Goal: Task Accomplishment & Management: Manage account settings

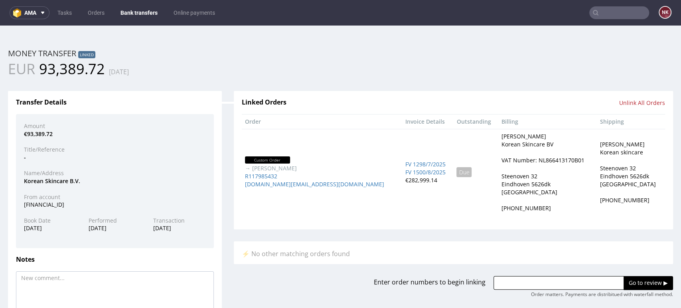
click at [623, 16] on input "text" at bounding box center [619, 12] width 60 height 13
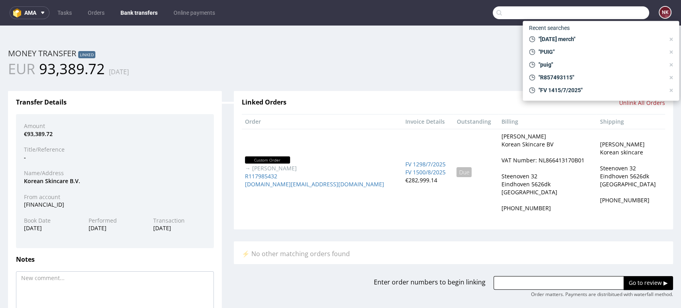
paste input "FV 1492/8/2025"
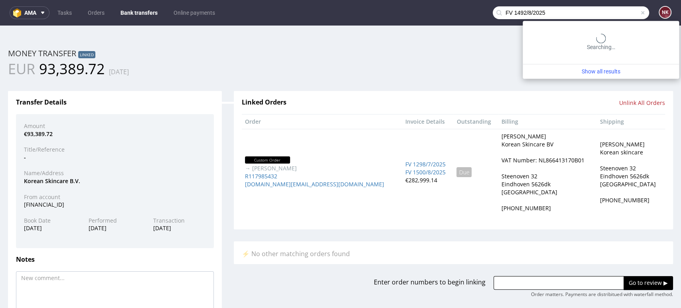
type input "FV 1492/8/2025"
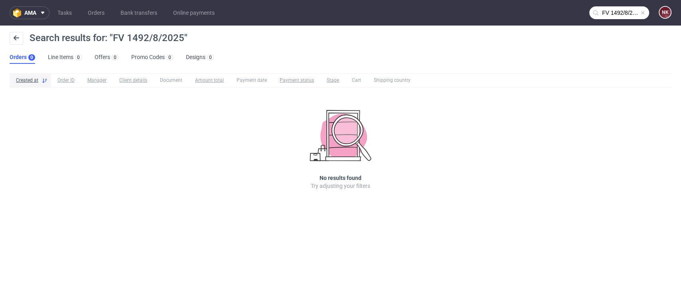
click at [620, 8] on input "FV 1492/8/2025" at bounding box center [619, 12] width 60 height 13
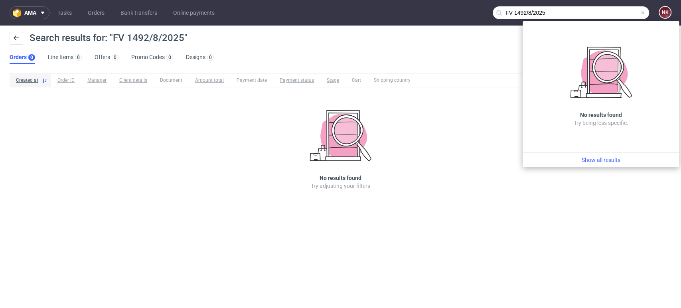
click at [577, 12] on input "FV 1492/8/2025" at bounding box center [571, 12] width 156 height 13
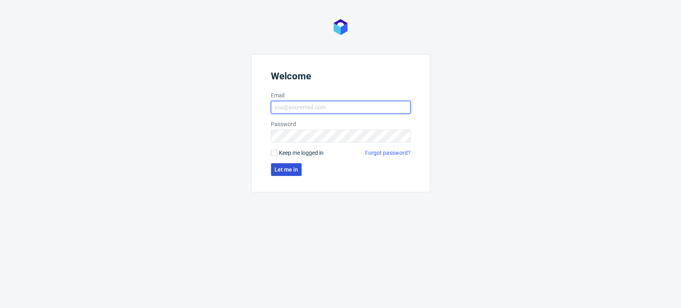
type input "natalia.kaczorowska@packhelp.com"
click at [275, 171] on span "Let me in" at bounding box center [287, 170] width 24 height 6
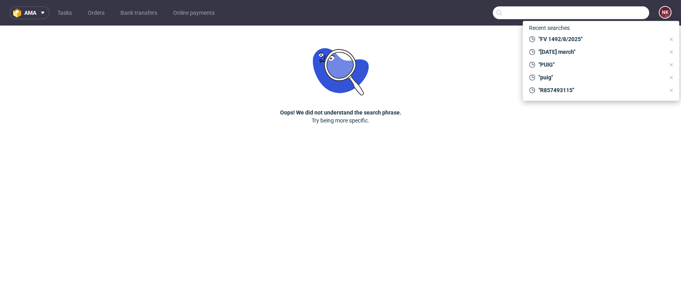
click at [605, 14] on input "text" at bounding box center [571, 12] width 156 height 13
paste input "FV 1492/8/2025"
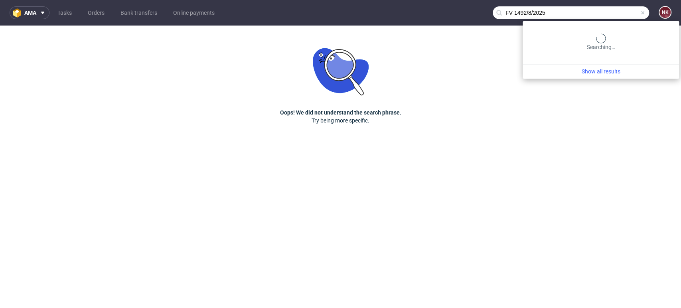
type input "FV 1492/8/2025"
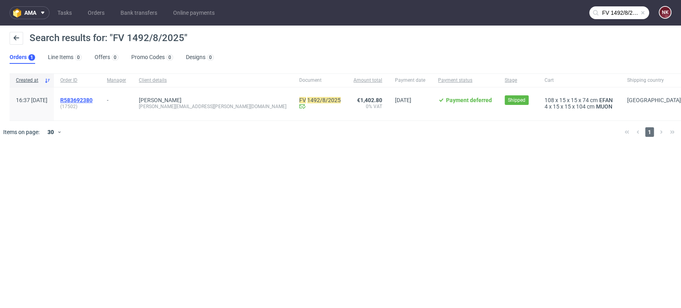
click at [93, 101] on span "R583692380" at bounding box center [76, 100] width 32 height 6
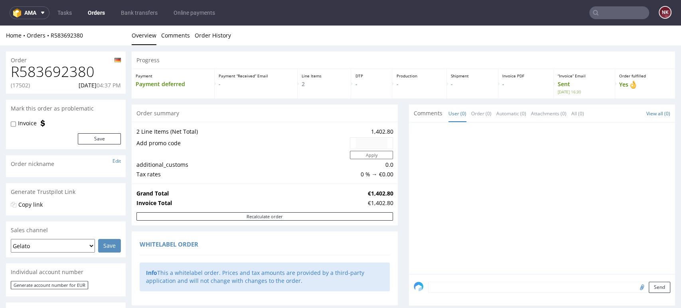
click at [69, 68] on h1 "R583692380" at bounding box center [66, 72] width 110 height 16
copy h1 "R583692380"
click at [414, 196] on div at bounding box center [544, 200] width 261 height 147
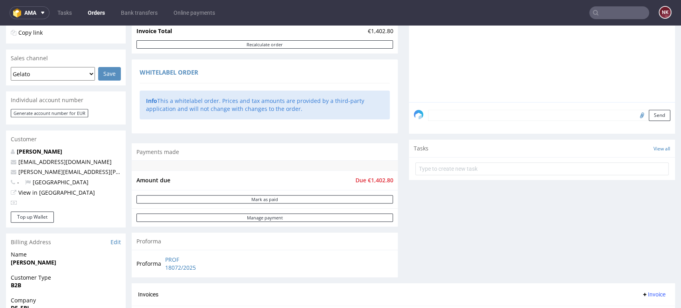
scroll to position [221, 0]
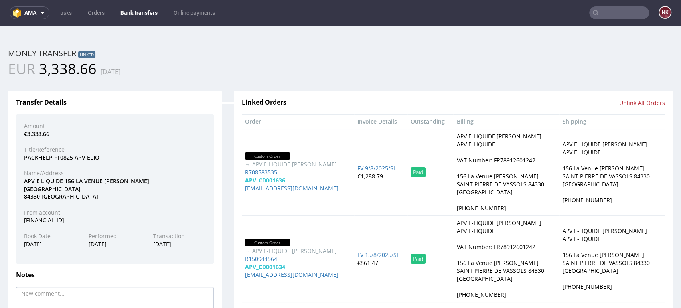
click at [142, 12] on link "Bank transfers" at bounding box center [139, 12] width 47 height 13
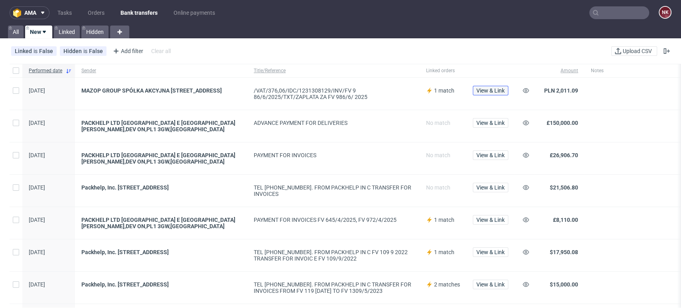
click at [493, 88] on span "View & Link" at bounding box center [490, 91] width 28 height 6
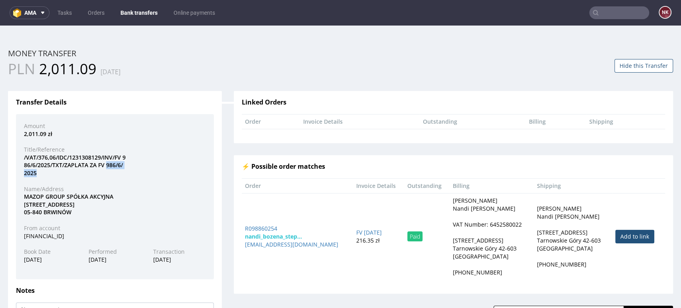
drag, startPoint x: 107, startPoint y: 164, endPoint x: 103, endPoint y: 172, distance: 8.9
click at [103, 172] on div "/VAT/376,06/IDC/1231308129/INV/FV 9 86/6/2025/TXT/ZAPLATA ZA FV 986/6/ 2025" at bounding box center [115, 166] width 194 height 24
copy div "986/6/ 2025"
click at [184, 142] on div "Amount 2,011.09 zł Title/Reference /VAT/376,06/IDC/1231308129/INV/FV 9 86/6/202…" at bounding box center [115, 196] width 198 height 165
click at [634, 70] on button "Hide this Transfer" at bounding box center [644, 66] width 59 height 14
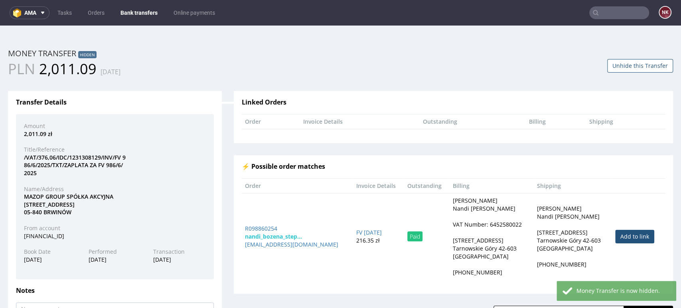
click at [138, 12] on link "Bank transfers" at bounding box center [139, 12] width 47 height 13
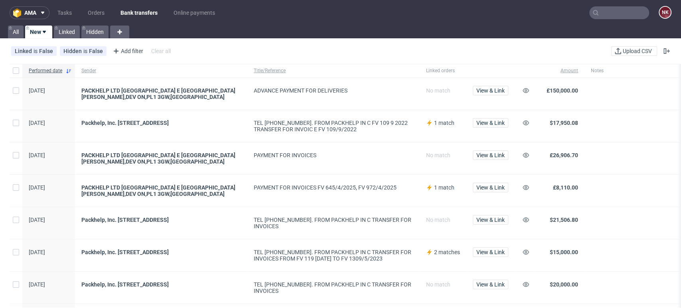
click at [627, 16] on input "text" at bounding box center [619, 12] width 60 height 13
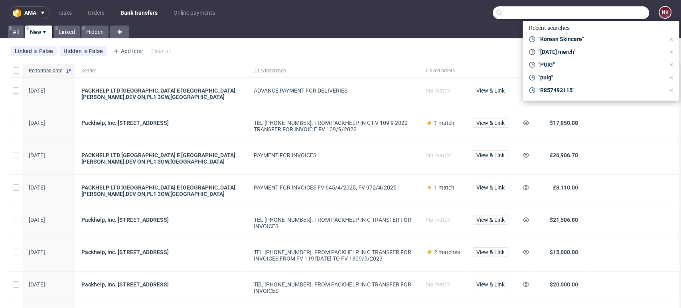
paste input "R863750314"
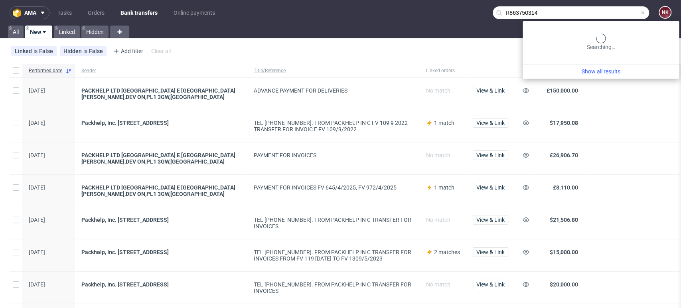
type input "R863750314"
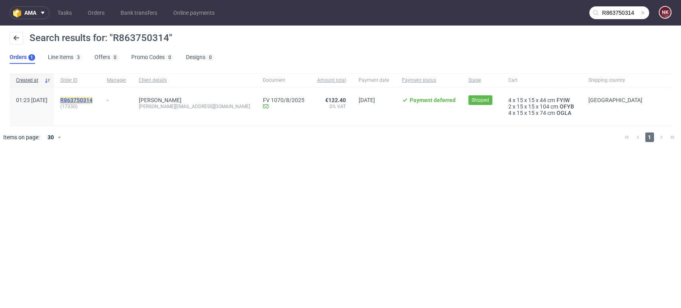
click at [93, 100] on mark "R863750314" at bounding box center [76, 100] width 32 height 6
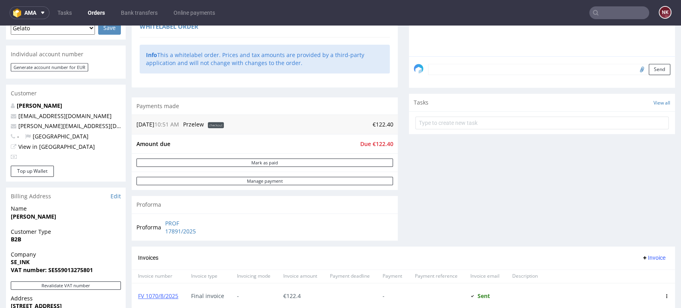
scroll to position [133, 0]
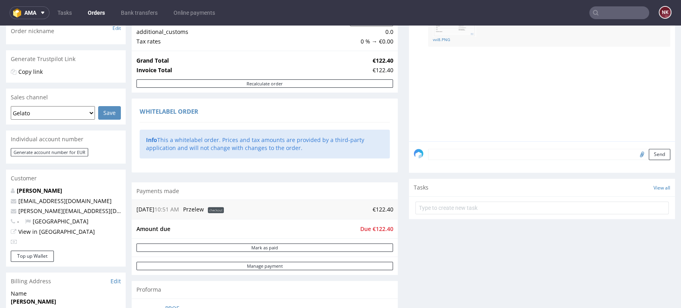
click at [610, 13] on input "text" at bounding box center [619, 12] width 60 height 13
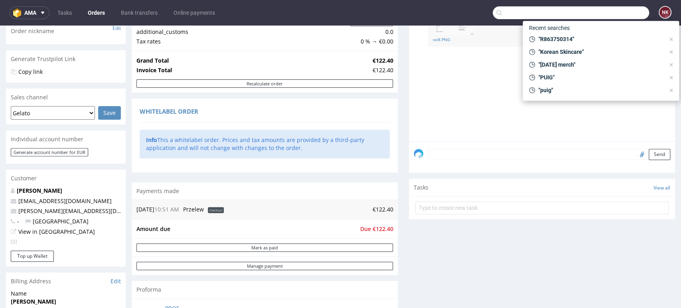
paste input "R860851082"
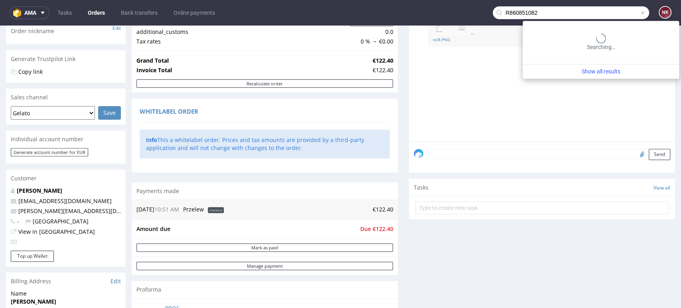
type input "R860851082"
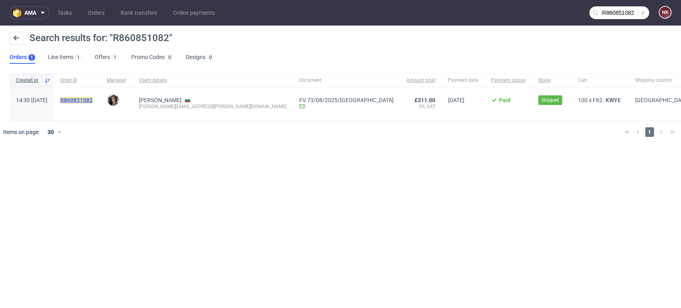
click at [93, 100] on mark "R860851082" at bounding box center [76, 100] width 32 height 6
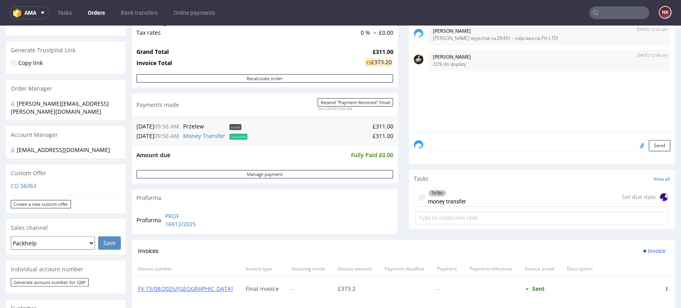
scroll to position [44, 0]
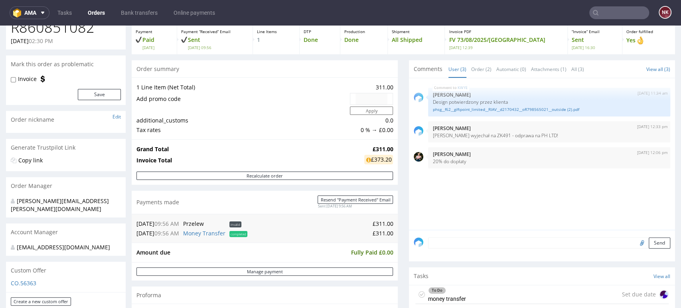
click at [601, 14] on input "text" at bounding box center [619, 12] width 60 height 13
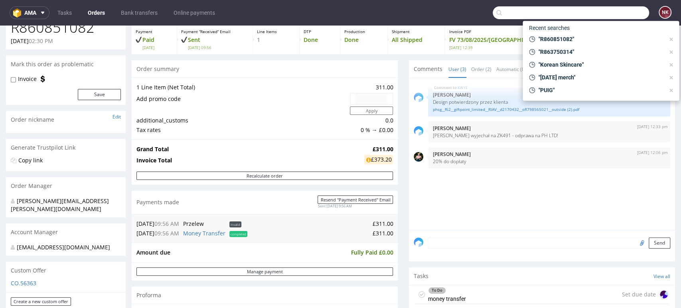
paste input "R094891376"
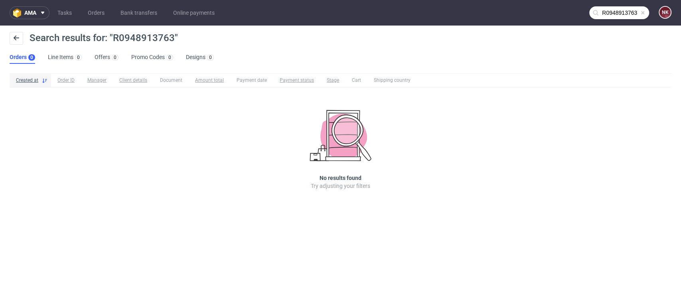
click at [628, 14] on input "R0948913763" at bounding box center [619, 12] width 60 height 13
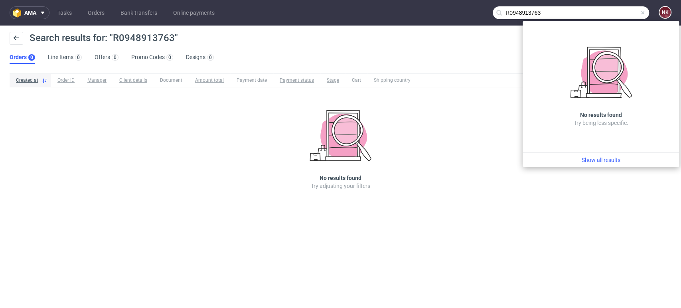
click at [591, 14] on input "R0948913763" at bounding box center [571, 12] width 156 height 13
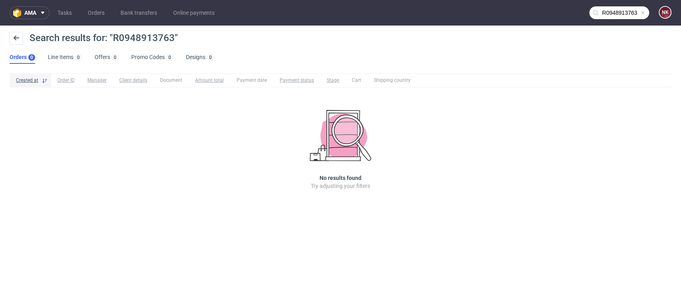
click at [591, 14] on input "R0948913763" at bounding box center [619, 12] width 60 height 13
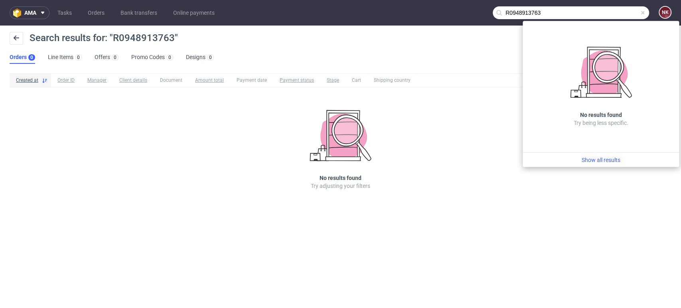
click at [591, 14] on input "R0948913763" at bounding box center [571, 12] width 156 height 13
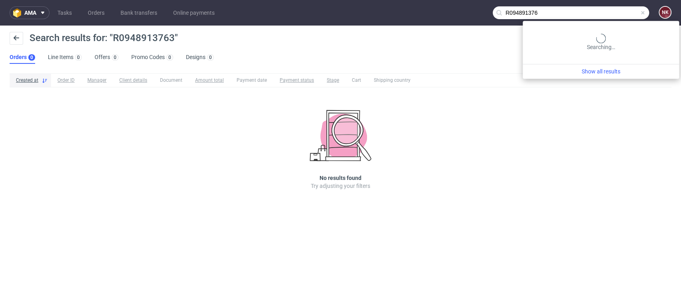
type input "R094891376"
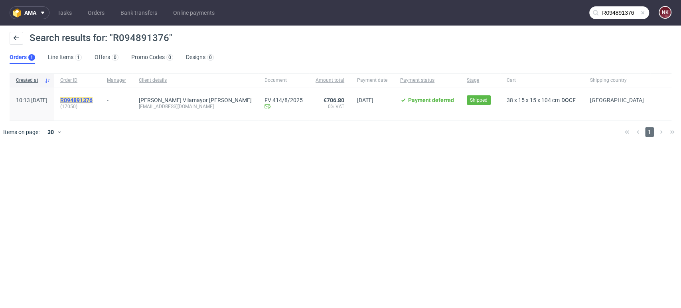
click at [93, 98] on mark "R094891376" at bounding box center [76, 100] width 32 height 6
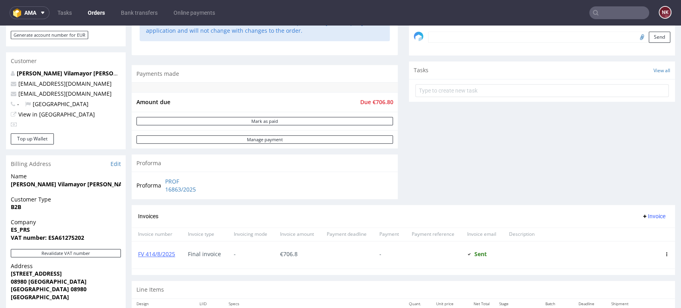
scroll to position [266, 0]
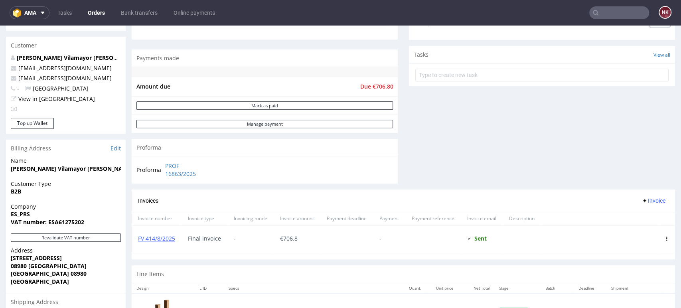
click at [613, 14] on input "text" at bounding box center [619, 12] width 60 height 13
paste input "R403857813"
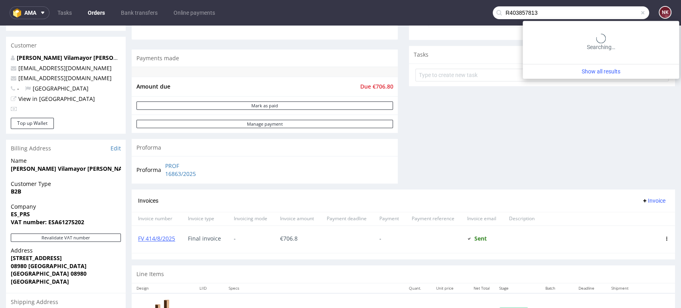
type input "R403857813"
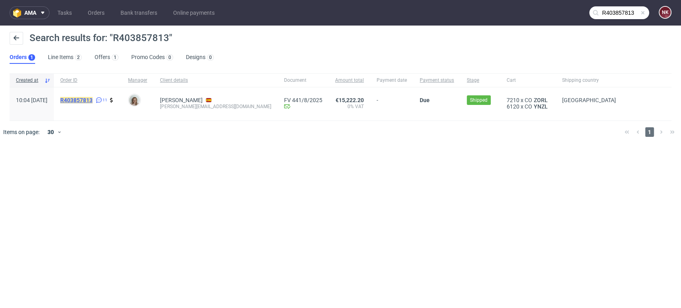
click at [93, 103] on mark "R403857813" at bounding box center [76, 100] width 32 height 6
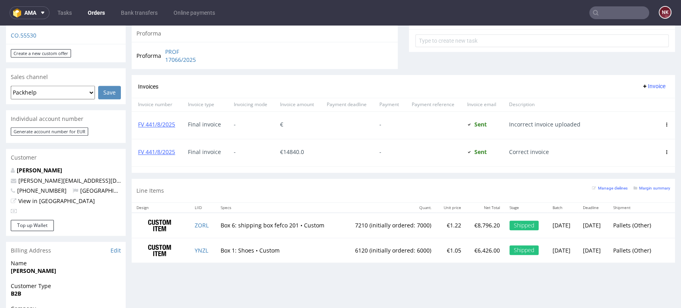
scroll to position [221, 0]
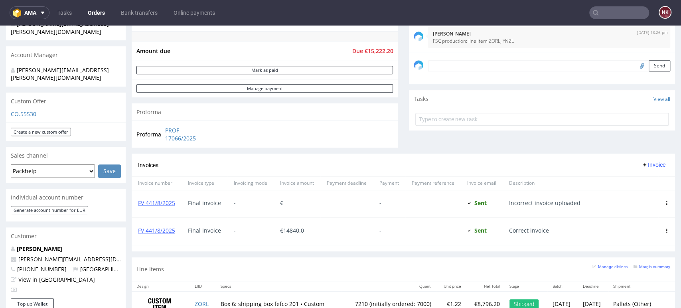
click at [621, 14] on input "text" at bounding box center [619, 12] width 60 height 13
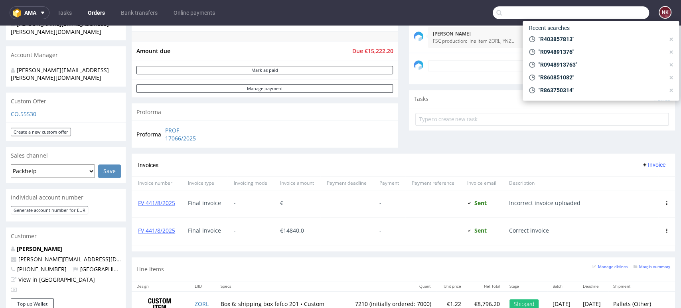
paste input "R074391076"
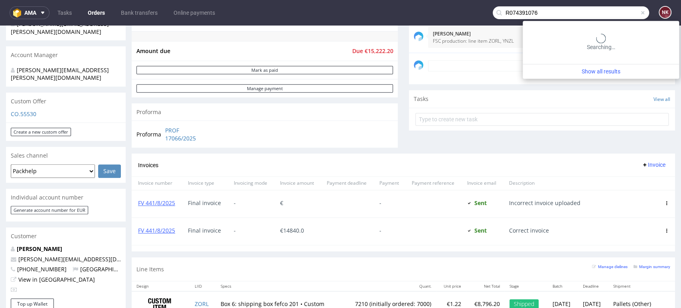
type input "R074391076"
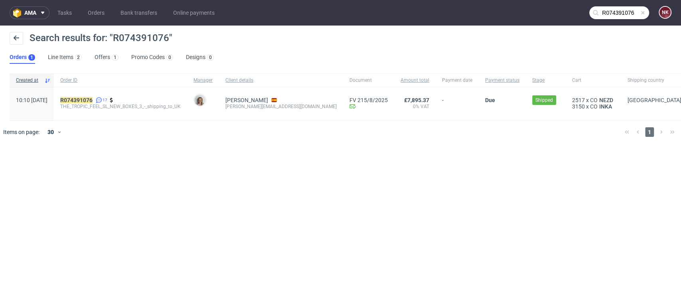
click at [96, 95] on div "R074391076 17 THE_TROPIC_FEEL_SL_NEW_BOXES_3_-_shipping_to_UK" at bounding box center [120, 103] width 133 height 33
click at [93, 99] on mark "R074391076" at bounding box center [76, 100] width 32 height 6
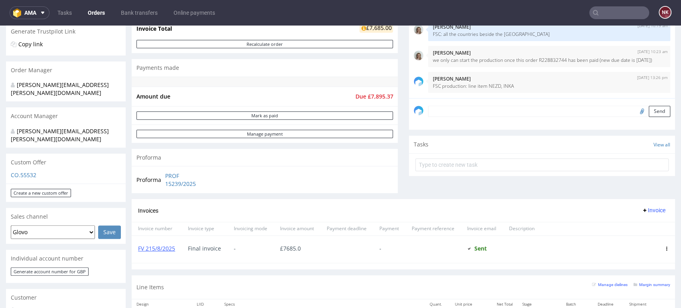
scroll to position [177, 0]
click at [596, 12] on input "text" at bounding box center [619, 12] width 60 height 13
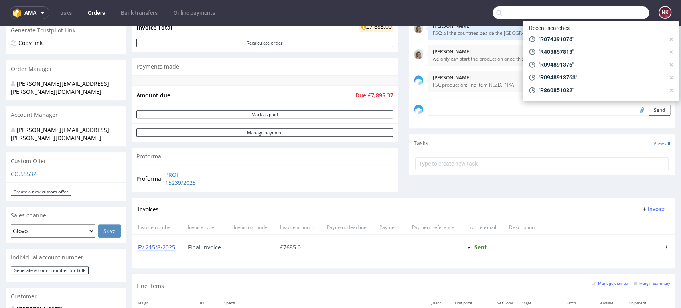
paste input "R713293416"
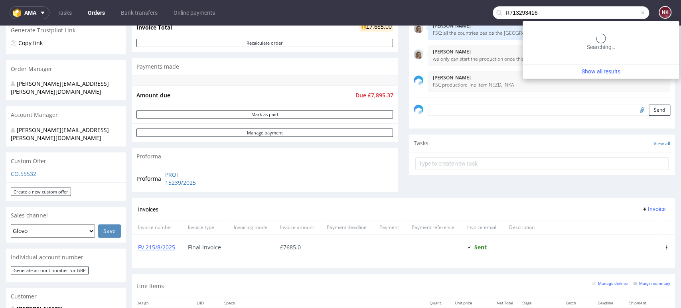
type input "R713293416"
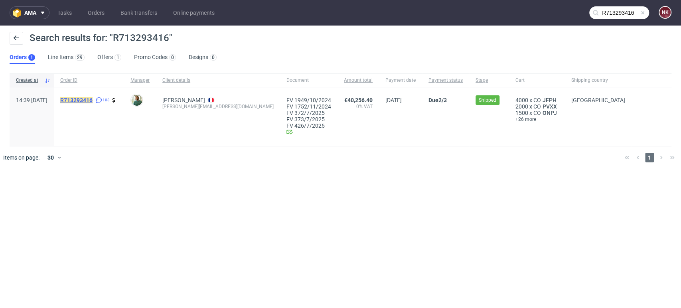
click at [93, 99] on mark "R713293416" at bounding box center [76, 100] width 32 height 6
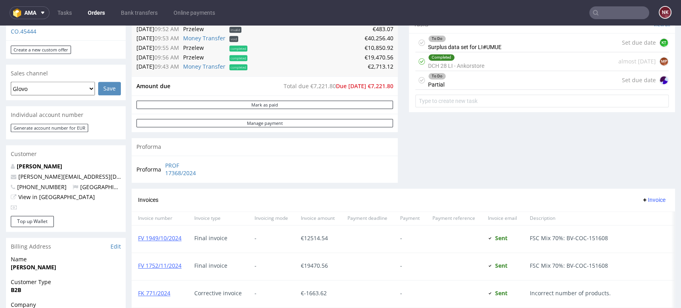
scroll to position [177, 0]
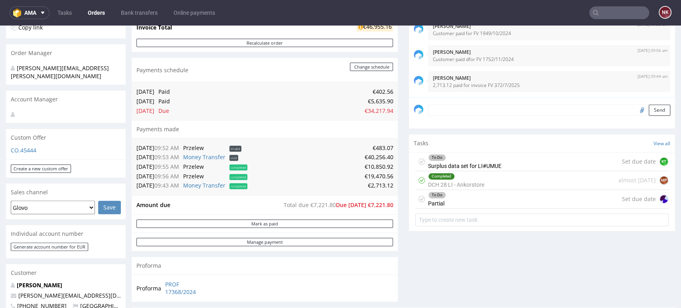
click at [597, 17] on input "text" at bounding box center [619, 12] width 60 height 13
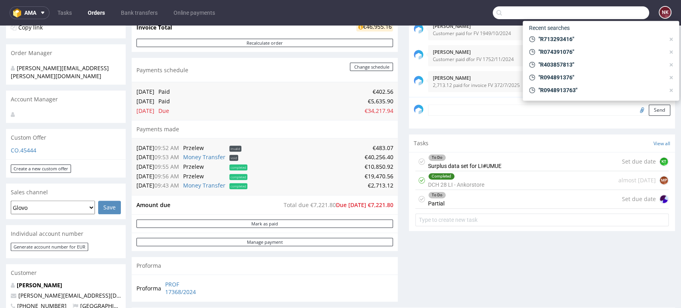
paste input "R401121306"
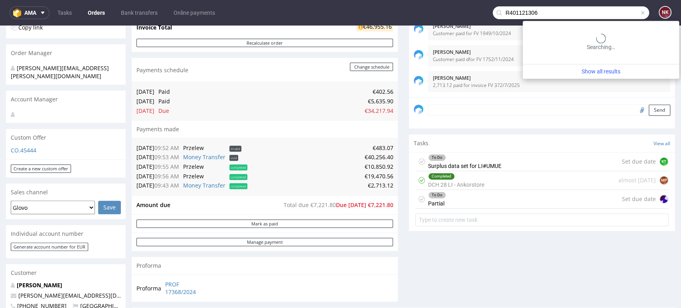
type input "R401121306"
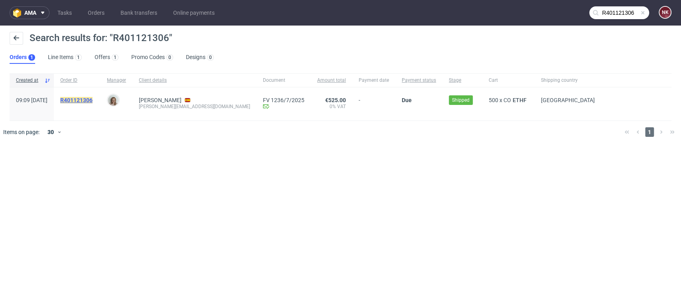
click at [93, 99] on mark "R401121306" at bounding box center [76, 100] width 32 height 6
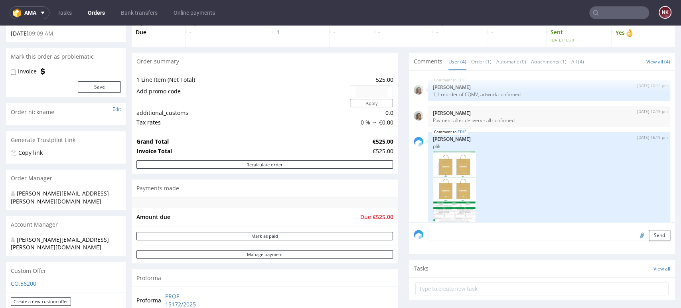
scroll to position [177, 0]
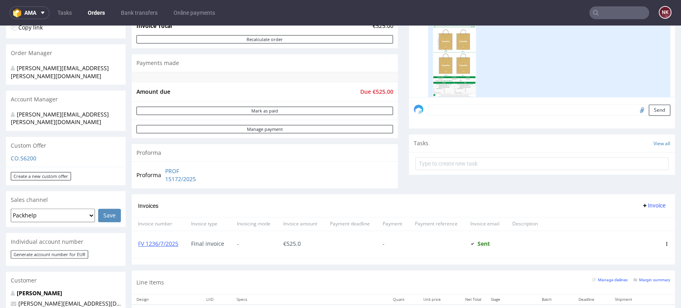
click at [613, 19] on nav "ama Tasks Orders Bank transfers Online payments NK" at bounding box center [340, 13] width 681 height 26
click at [615, 14] on input "text" at bounding box center [619, 12] width 60 height 13
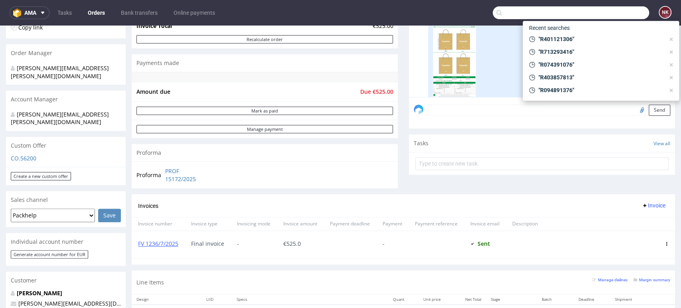
paste input "R311535431"
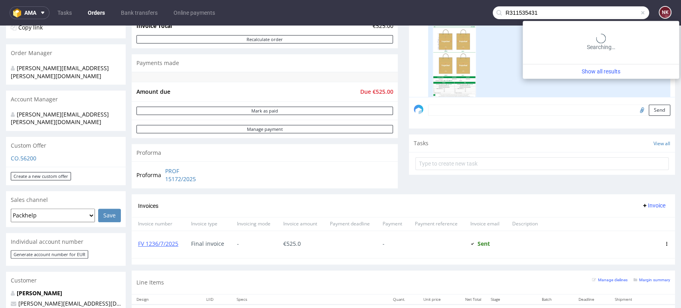
type input "R311535431"
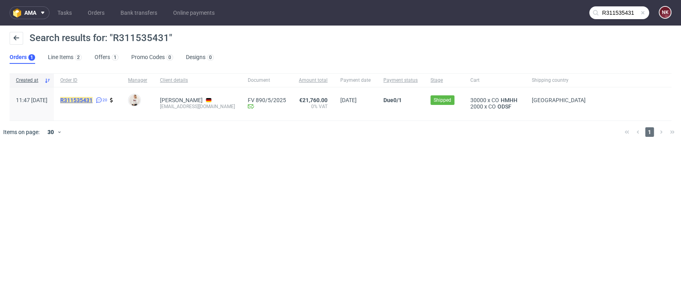
click at [93, 99] on mark "R311535431" at bounding box center [76, 100] width 32 height 6
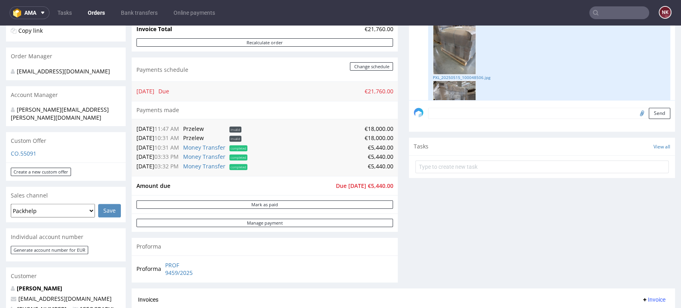
scroll to position [177, 0]
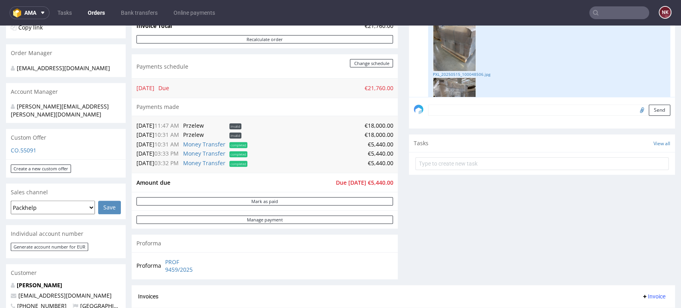
click at [642, 220] on div "Comments User (20) Order (2) Automatic (0) Attachments (11) All (20) View all (…" at bounding box center [542, 106] width 266 height 358
drag, startPoint x: 639, startPoint y: 216, endPoint x: 575, endPoint y: 183, distance: 71.7
click at [639, 216] on div "Comments User (20) Order (2) Automatic (0) Attachments (11) All (20) View all (…" at bounding box center [542, 106] width 266 height 358
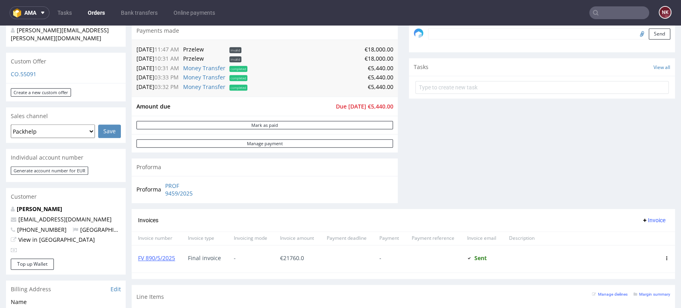
scroll to position [310, 0]
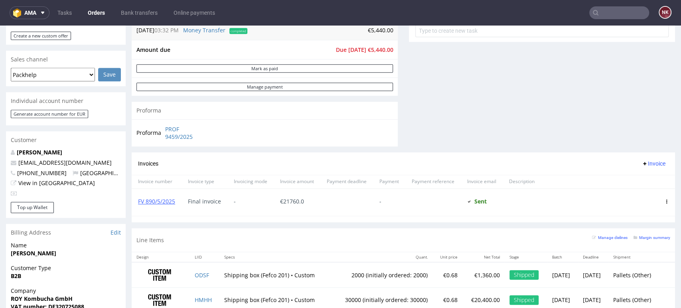
click at [138, 16] on link "Bank transfers" at bounding box center [139, 12] width 46 height 13
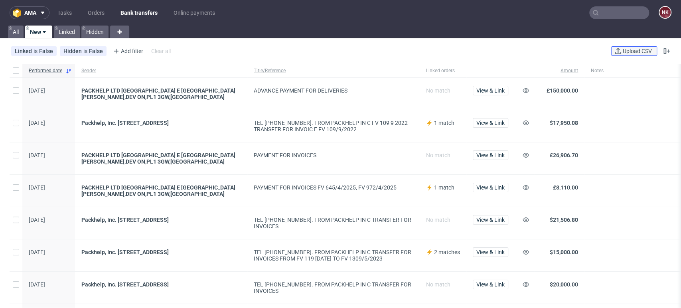
click at [619, 47] on button "Upload CSV" at bounding box center [634, 51] width 46 height 10
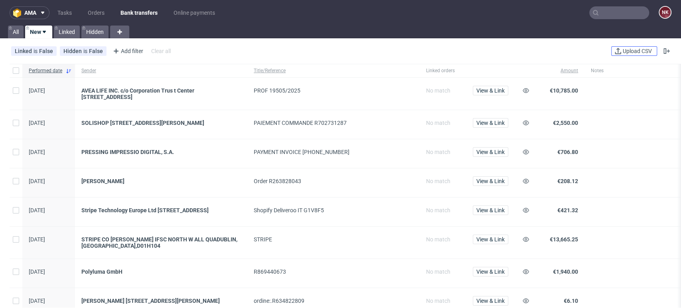
scroll to position [89, 0]
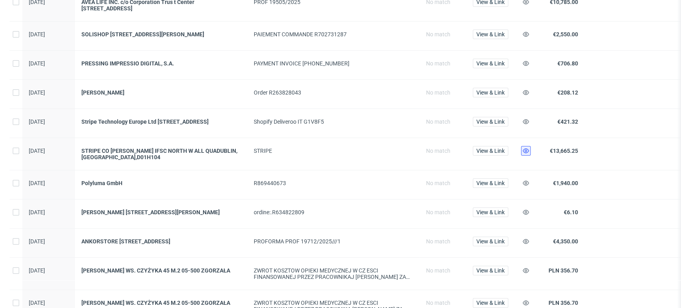
click at [527, 153] on icon at bounding box center [526, 151] width 6 height 6
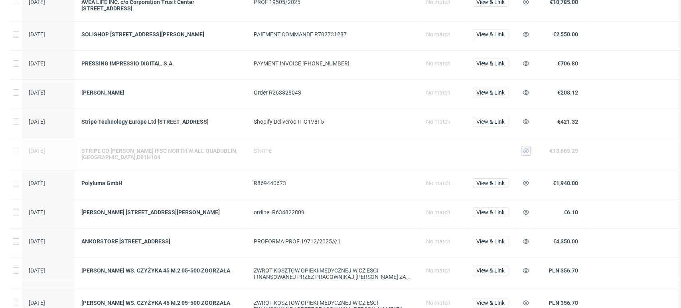
click at [366, 170] on div "STRIPE" at bounding box center [333, 154] width 172 height 32
click at [501, 186] on span "View & Link" at bounding box center [490, 183] width 28 height 6
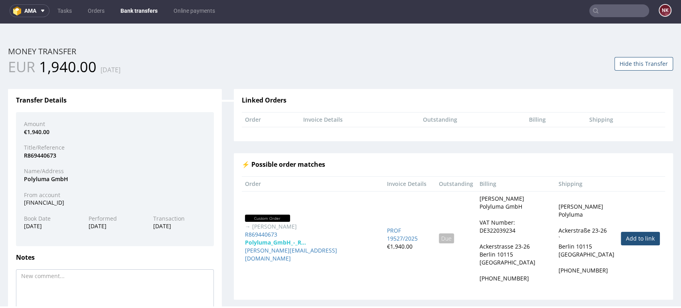
scroll to position [44, 0]
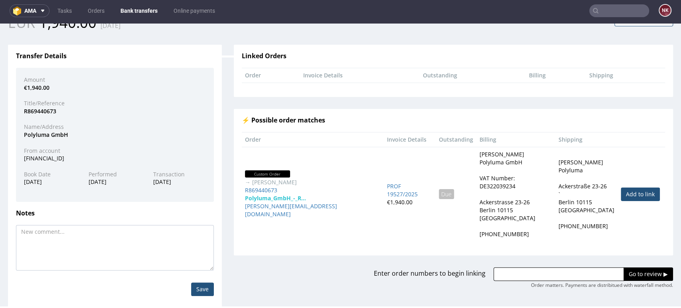
click at [621, 188] on link "Add to link" at bounding box center [640, 195] width 39 height 14
type input "R869440673"
click at [624, 267] on input "Go to review ▶" at bounding box center [648, 274] width 49 height 14
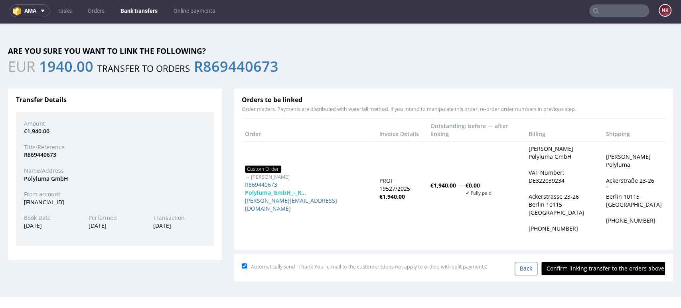
scroll to position [0, 0]
click at [605, 262] on input "Confirm linking transfer to the orders above" at bounding box center [604, 269] width 124 height 14
type input "In progress..."
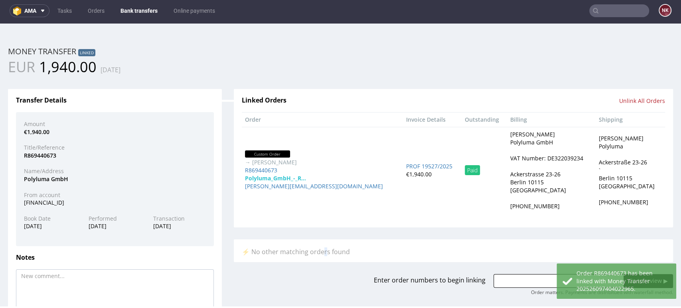
drag, startPoint x: 261, startPoint y: 179, endPoint x: 317, endPoint y: 239, distance: 82.7
click at [320, 246] on div "⚡ No other matching orders found" at bounding box center [453, 250] width 423 height 12
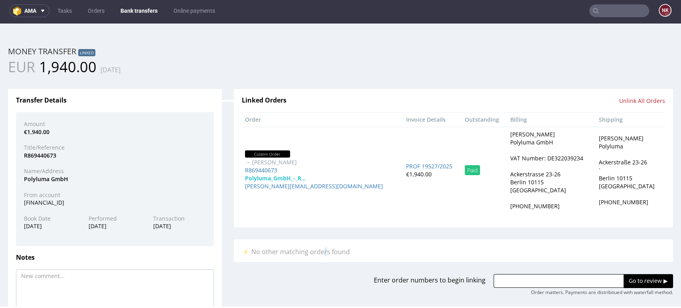
click at [134, 9] on link "Bank transfers" at bounding box center [139, 10] width 47 height 13
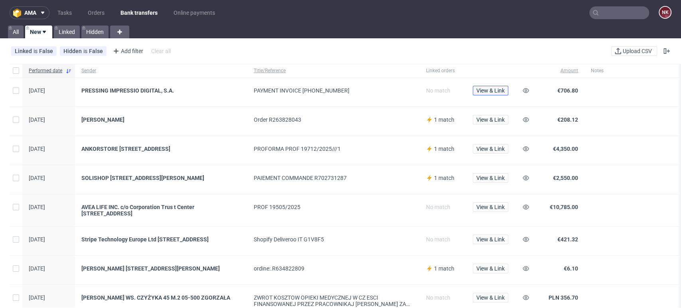
click at [500, 88] on span "View & Link" at bounding box center [490, 91] width 28 height 6
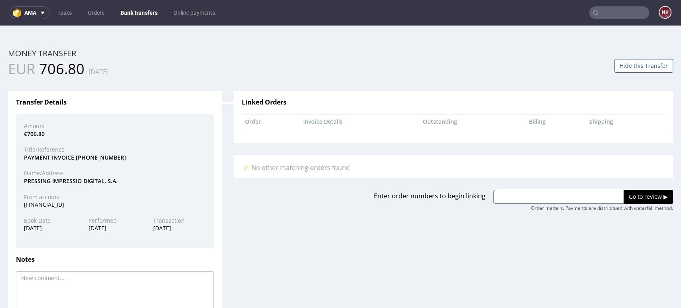
click at [520, 192] on input "text" at bounding box center [559, 197] width 130 height 14
paste input "R094891376"
type input "R094891376"
click at [624, 197] on input "Go to review ▶" at bounding box center [648, 197] width 49 height 14
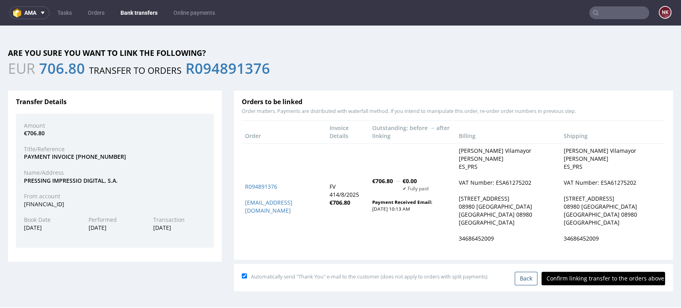
click at [605, 272] on input "Confirm linking transfer to the orders above" at bounding box center [604, 279] width 124 height 14
type input "In progress..."
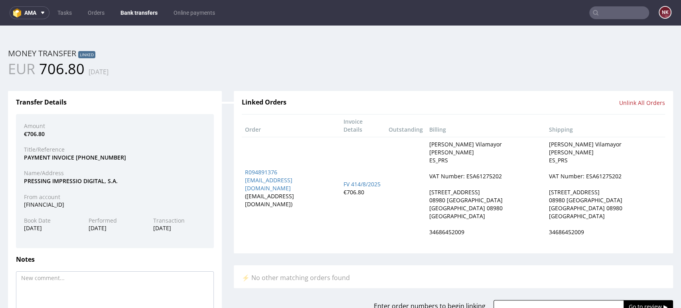
click at [507, 56] on div "Money transfer Linked" at bounding box center [340, 53] width 665 height 11
click at [425, 71] on div "EUR 706.80 17.09.2025" at bounding box center [340, 69] width 677 height 20
click at [132, 9] on link "Bank transfers" at bounding box center [139, 12] width 47 height 13
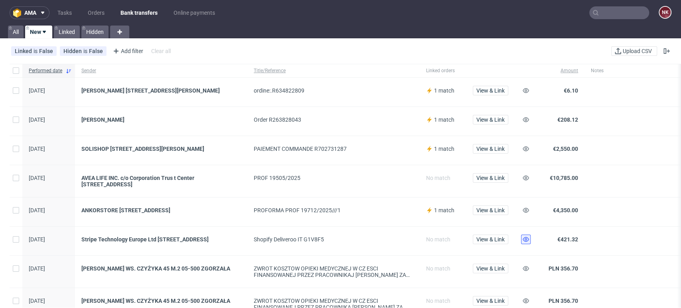
click at [524, 240] on icon at bounding box center [526, 239] width 6 height 6
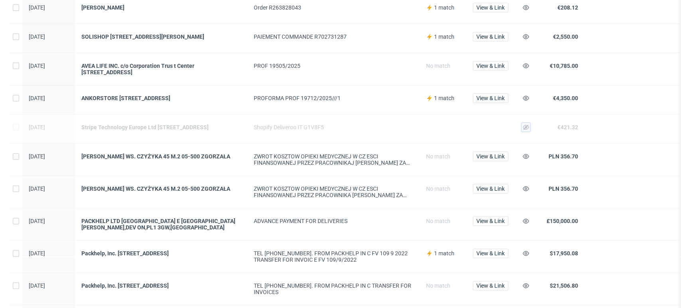
scroll to position [133, 0]
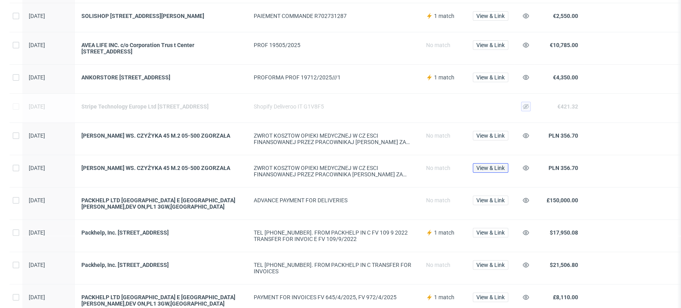
click at [487, 171] on span "View & Link" at bounding box center [490, 168] width 28 height 6
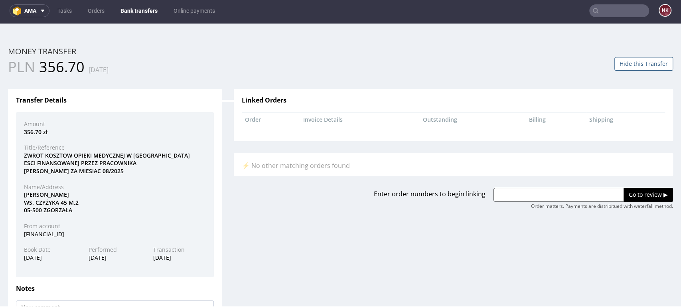
click at [657, 256] on div "Transfer Details Amount 356.70 zł Title/Reference ZWROT KOSZTOW OPIEKI MEDYCZNE…" at bounding box center [340, 233] width 677 height 312
click at [638, 63] on button "Hide this Transfer" at bounding box center [644, 64] width 59 height 14
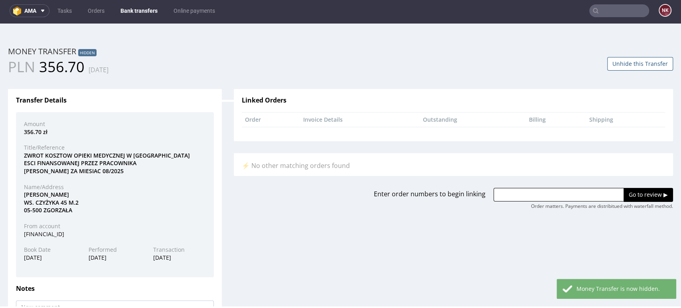
click at [143, 11] on link "Bank transfers" at bounding box center [139, 10] width 47 height 13
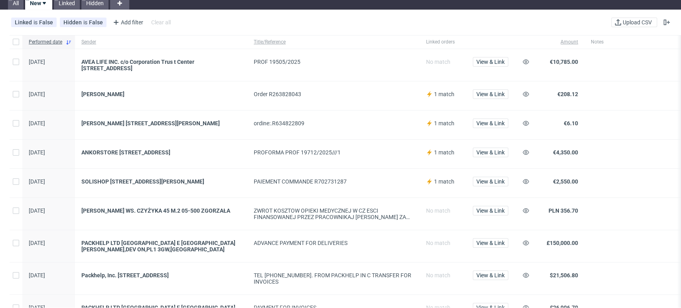
scroll to position [44, 0]
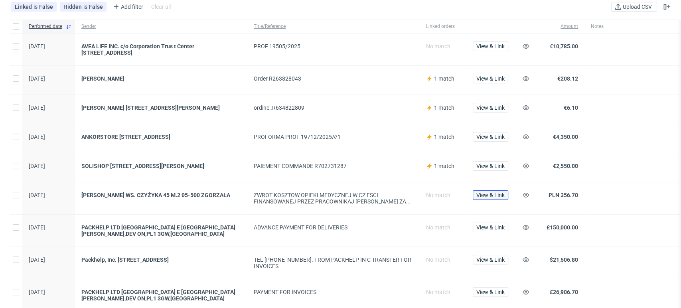
click at [498, 198] on span "View & Link" at bounding box center [490, 195] width 28 height 6
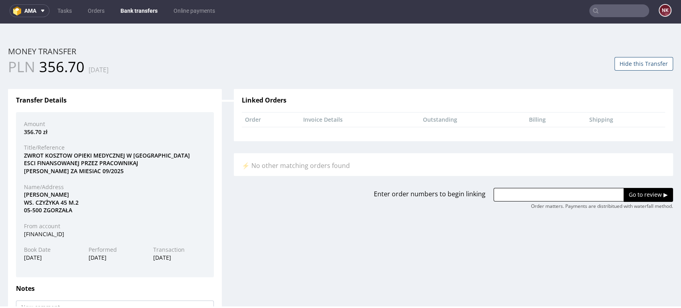
click at [650, 261] on div "Transfer Details Amount 356.70 zł Title/Reference ZWROT KOSZTOW OPIEKI MEDYCZNE…" at bounding box center [340, 233] width 677 height 312
click at [637, 61] on button "Hide this Transfer" at bounding box center [644, 64] width 59 height 14
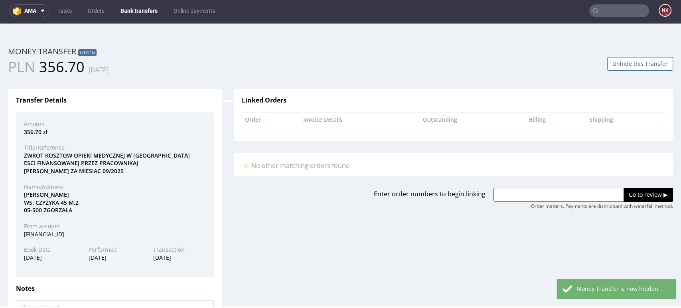
click at [136, 8] on link "Bank transfers" at bounding box center [139, 10] width 47 height 13
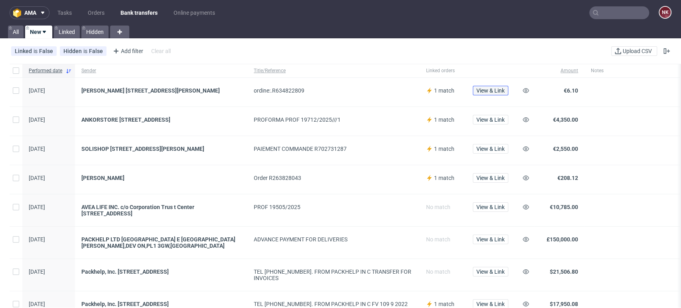
click at [493, 92] on span "View & Link" at bounding box center [490, 91] width 28 height 6
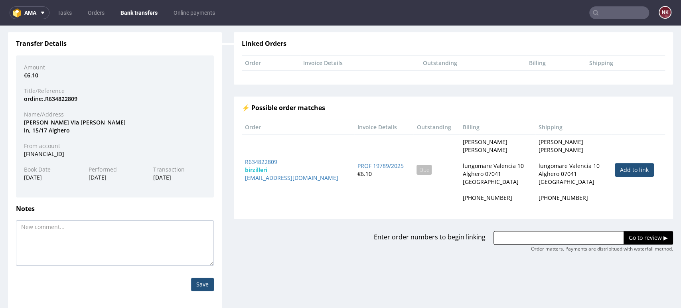
scroll to position [63, 0]
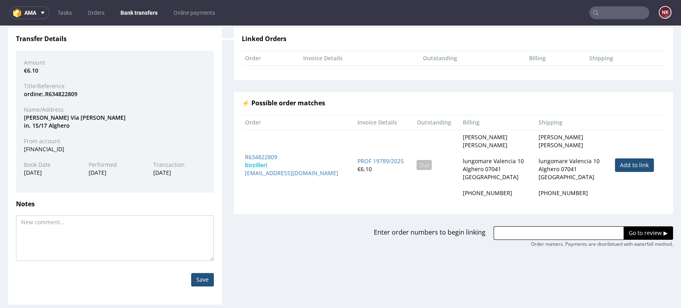
click at [620, 165] on link "Add to link" at bounding box center [634, 165] width 39 height 14
type input "R634822809"
click at [624, 238] on input "Go to review ▶" at bounding box center [648, 233] width 49 height 14
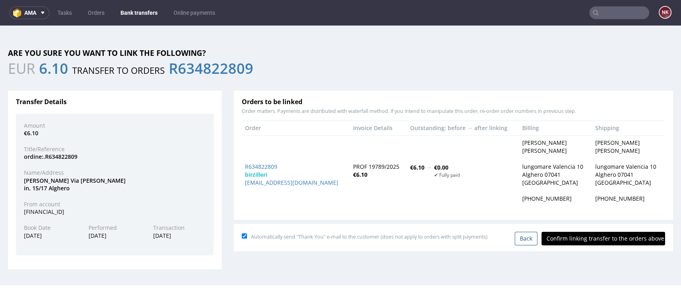
scroll to position [0, 0]
click at [600, 238] on input "Confirm linking transfer to the orders above" at bounding box center [604, 239] width 124 height 14
type input "In progress..."
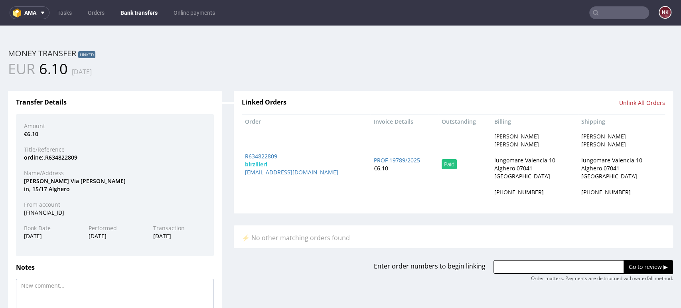
click at [639, 191] on address "Ronnie Birzilleri Ronnie Birzilleri lungomare Valencia 10 Alghero 07041 Italy +…" at bounding box center [621, 164] width 81 height 64
click at [134, 14] on link "Bank transfers" at bounding box center [139, 12] width 47 height 13
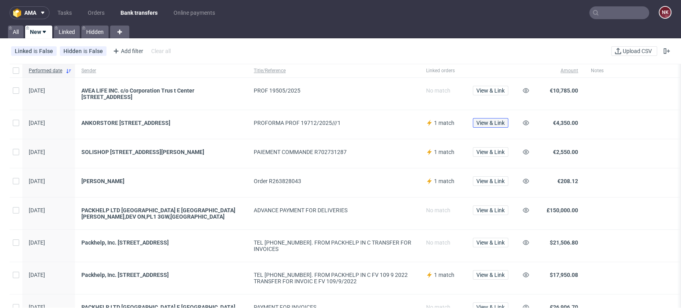
click at [495, 120] on span "View & Link" at bounding box center [490, 123] width 28 height 6
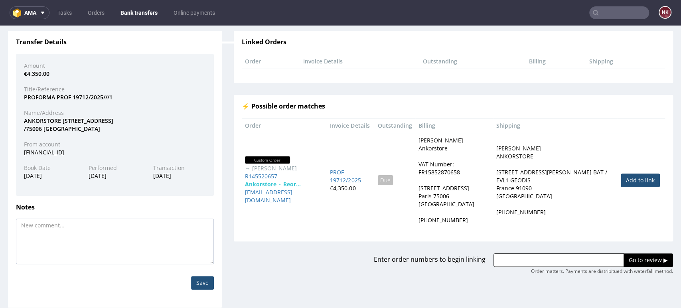
scroll to position [63, 0]
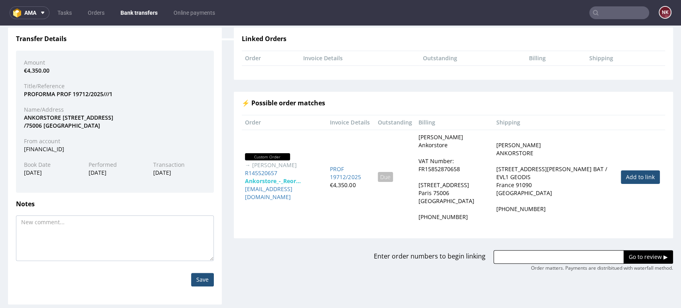
click at [630, 178] on link "Add to link" at bounding box center [640, 177] width 39 height 14
type input "R145520657"
click at [629, 259] on input "Go to review ▶" at bounding box center [648, 257] width 49 height 14
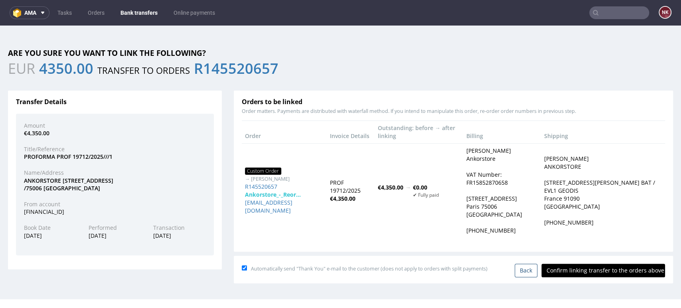
scroll to position [0, 0]
click at [601, 264] on input "Confirm linking transfer to the orders above" at bounding box center [604, 271] width 124 height 14
type input "In progress..."
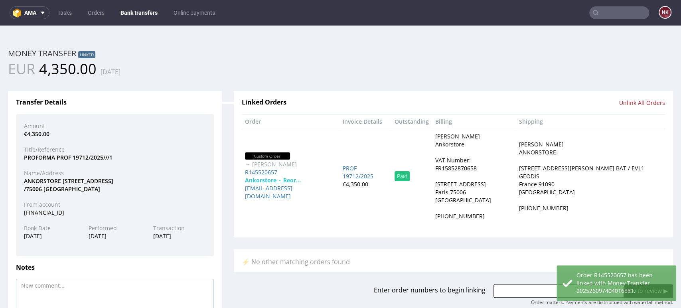
click at [135, 9] on link "Bank transfers" at bounding box center [139, 12] width 47 height 13
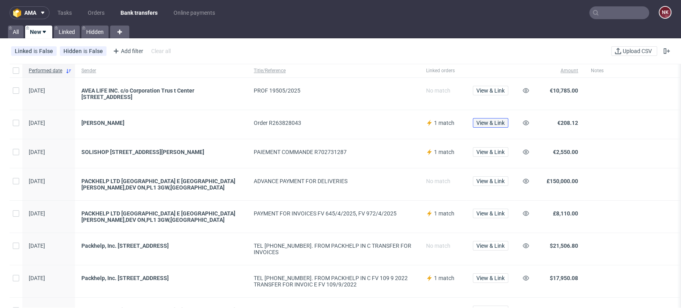
click at [488, 123] on span "View & Link" at bounding box center [490, 123] width 28 height 6
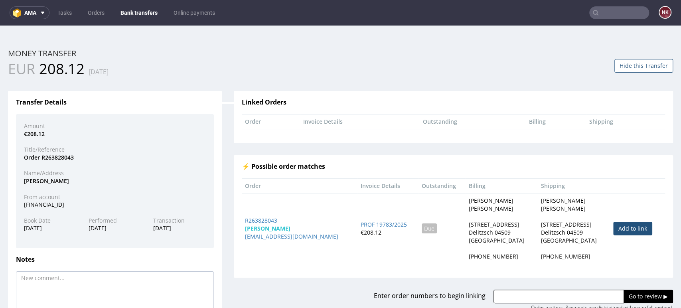
click at [619, 228] on link "Add to link" at bounding box center [632, 229] width 39 height 14
type input "R263828043"
click at [632, 296] on input "Go to review ▶" at bounding box center [648, 297] width 49 height 14
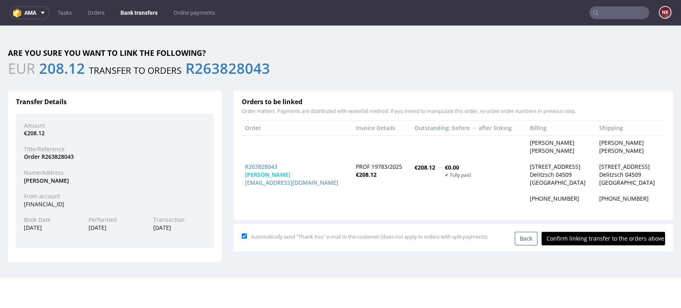
click at [599, 237] on input "Confirm linking transfer to the orders above" at bounding box center [604, 239] width 124 height 14
type input "In progress..."
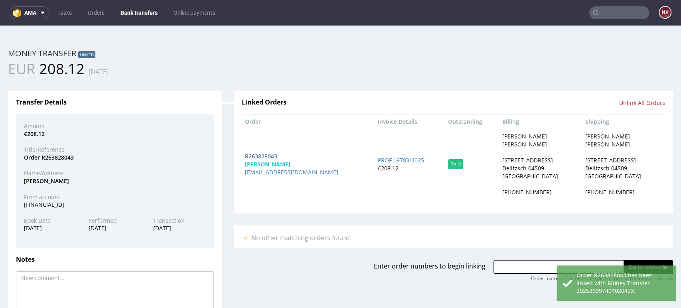
drag, startPoint x: 264, startPoint y: 165, endPoint x: 247, endPoint y: 158, distance: 18.1
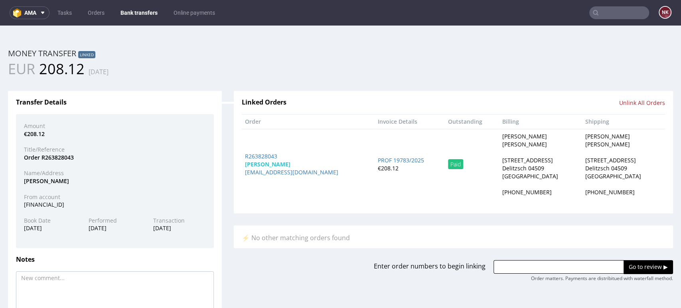
click at [144, 11] on link "Bank transfers" at bounding box center [139, 12] width 47 height 13
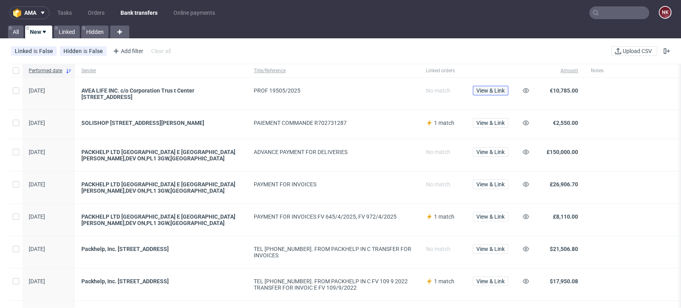
click at [491, 89] on span "View & Link" at bounding box center [490, 91] width 28 height 6
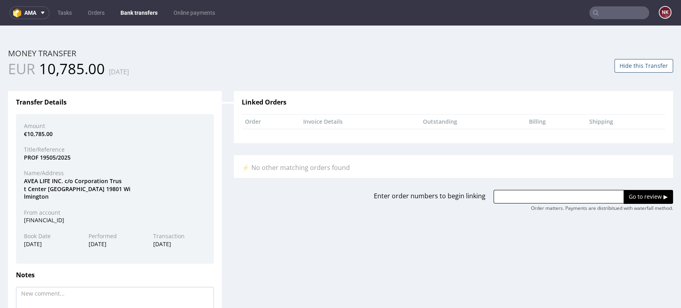
click at [32, 175] on div "Name/Address" at bounding box center [115, 173] width 194 height 8
click at [28, 181] on div "AVEA LIFE INC. c/o Corporation Trus t Center Orange St 1209 US 19801 Wi lmington" at bounding box center [115, 189] width 194 height 24
copy div "AVEA"
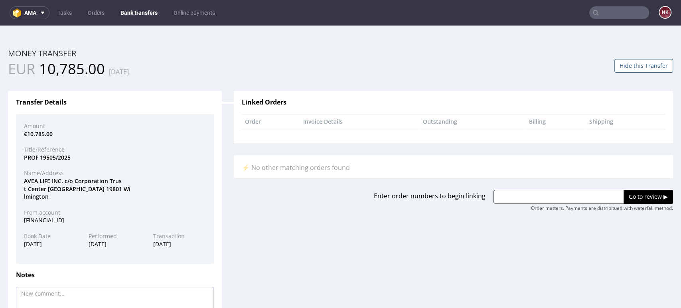
drag, startPoint x: 492, startPoint y: 195, endPoint x: 503, endPoint y: 198, distance: 10.9
click at [494, 195] on input "text" at bounding box center [559, 197] width 130 height 14
paste input "R203443141"
type input "R203443141"
click at [624, 194] on input "Go to review ▶" at bounding box center [648, 197] width 49 height 14
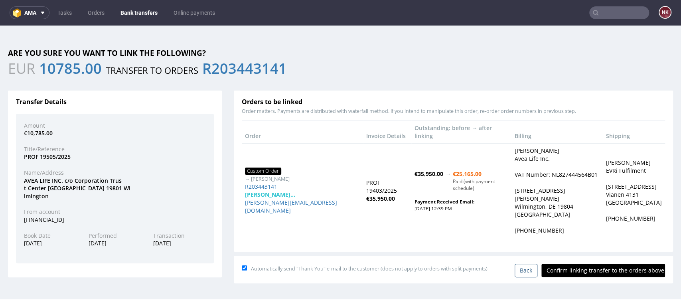
click at [599, 264] on input "Confirm linking transfer to the orders above" at bounding box center [604, 271] width 124 height 14
type input "In progress..."
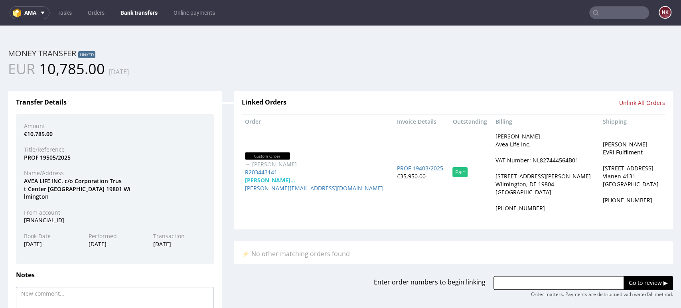
click at [646, 73] on div "EUR 10,785.00 17.09.2025" at bounding box center [340, 69] width 677 height 20
click at [645, 69] on div "EUR 10,785.00 17.09.2025" at bounding box center [340, 69] width 677 height 20
click at [144, 11] on link "Bank transfers" at bounding box center [139, 12] width 47 height 13
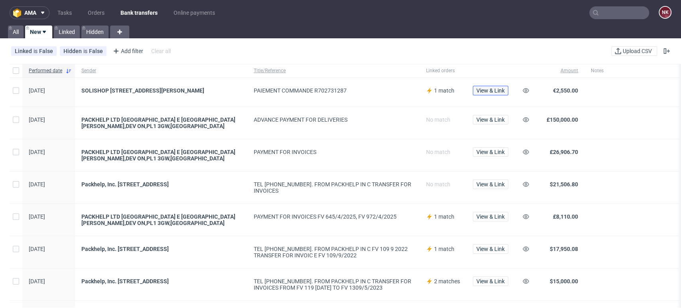
click at [494, 90] on span "View & Link" at bounding box center [490, 91] width 28 height 6
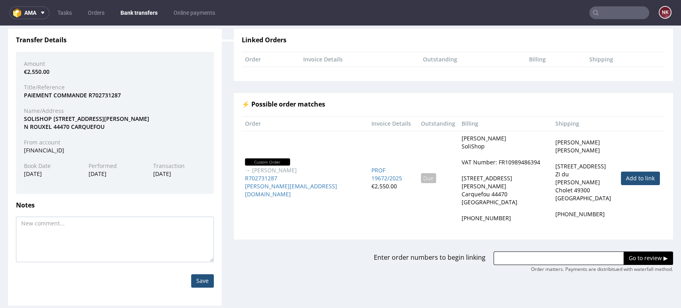
scroll to position [63, 0]
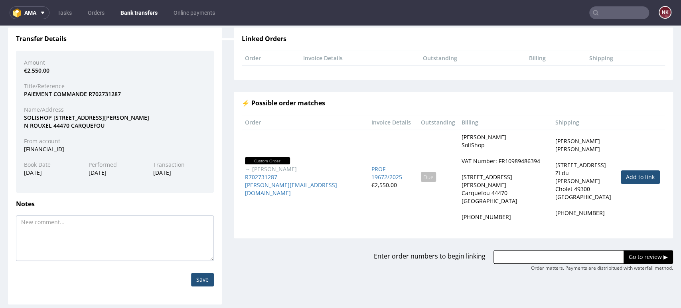
click at [621, 170] on link "Add to link" at bounding box center [640, 177] width 39 height 14
type input "R702731287"
click at [624, 250] on input "Go to review ▶" at bounding box center [648, 257] width 49 height 14
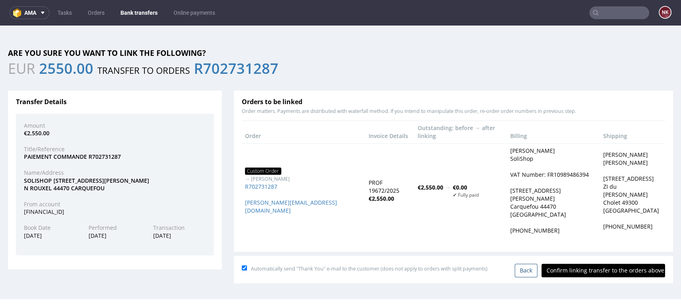
scroll to position [0, 0]
click at [607, 264] on input "Confirm linking transfer to the orders above" at bounding box center [604, 271] width 124 height 14
type input "In progress..."
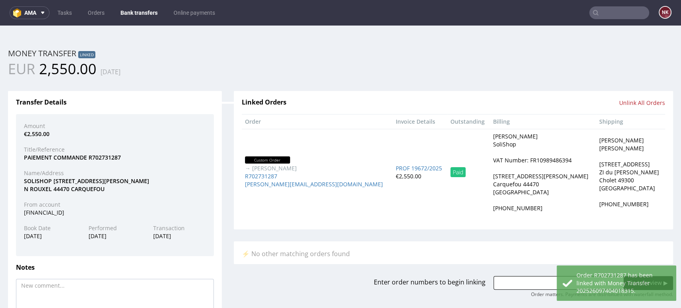
click at [634, 67] on div "EUR 2,550.00 17.09.2025" at bounding box center [340, 69] width 677 height 20
click at [137, 7] on link "Bank transfers" at bounding box center [139, 12] width 47 height 13
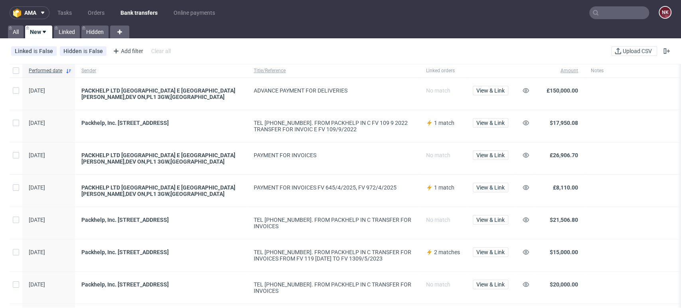
click at [606, 12] on input "text" at bounding box center [619, 12] width 60 height 13
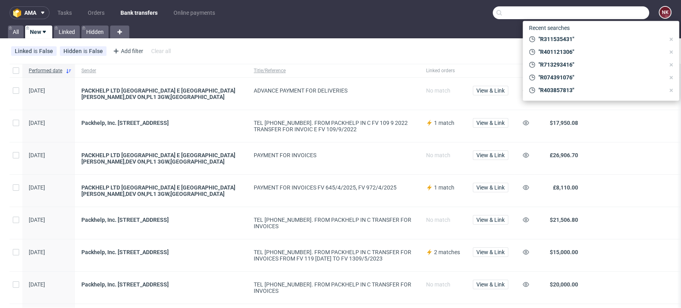
paste input "https://platform.packhelp.com/pma/orders/R547182388/edit"
type input "https://platform.packhelp.com/pma/orders/R547182388/edit"
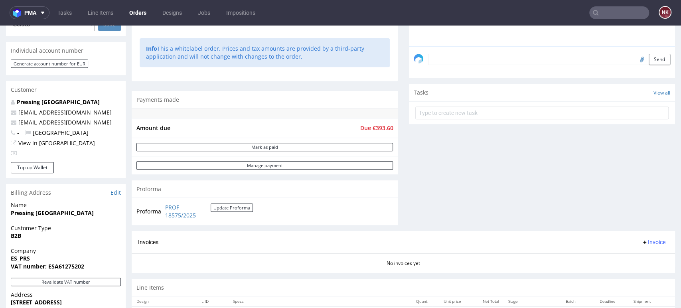
scroll to position [310, 0]
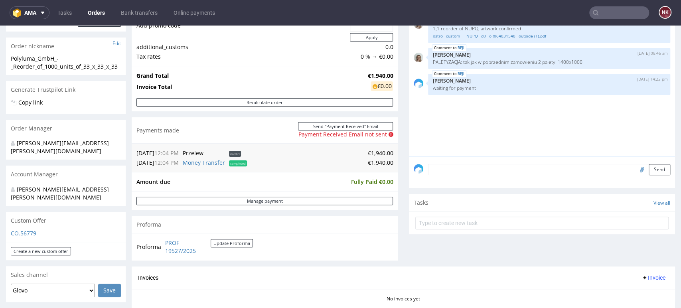
scroll to position [44, 0]
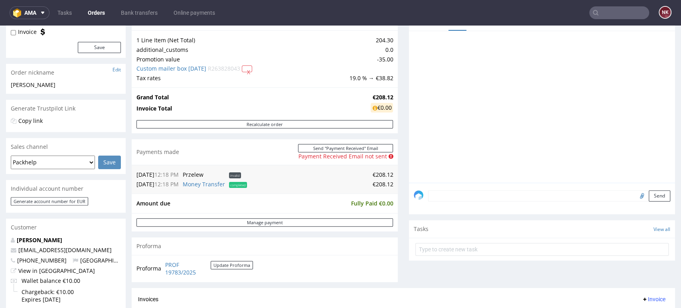
scroll to position [44, 0]
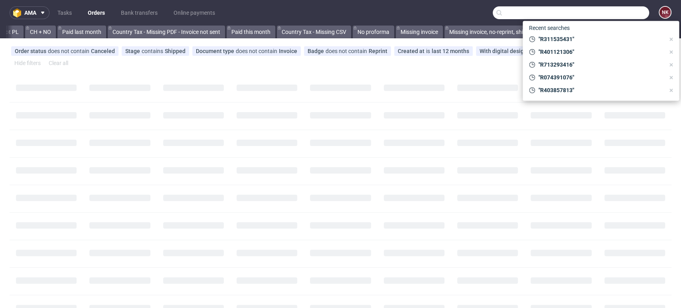
click at [597, 12] on input "text" at bounding box center [571, 12] width 156 height 13
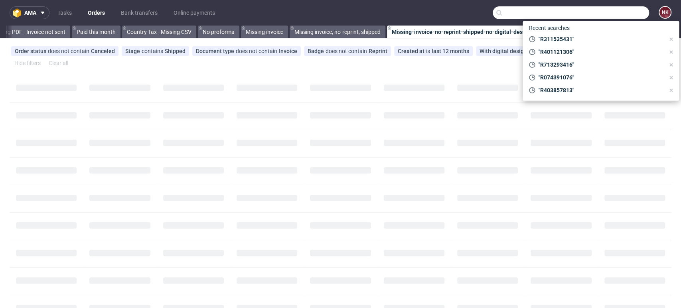
paste input "AVEA"
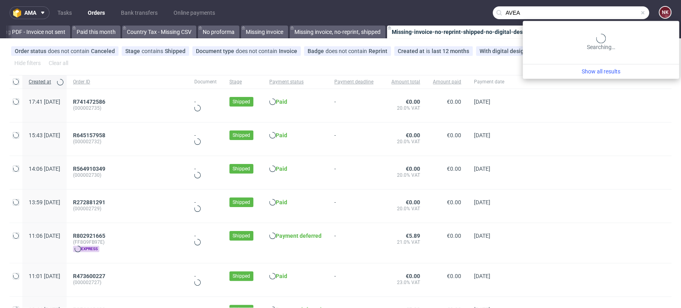
scroll to position [0, 1099]
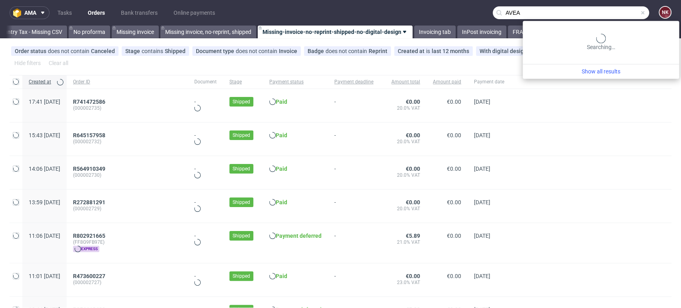
type input "AVEA"
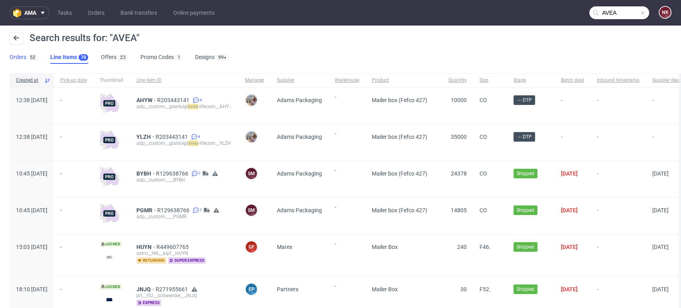
click at [20, 57] on link "Orders 52" at bounding box center [24, 57] width 28 height 13
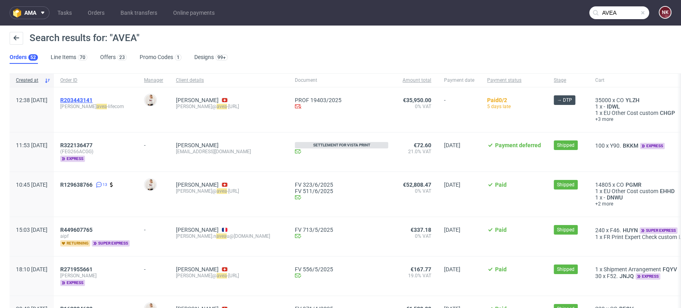
click at [93, 100] on span "R203443141" at bounding box center [76, 100] width 32 height 6
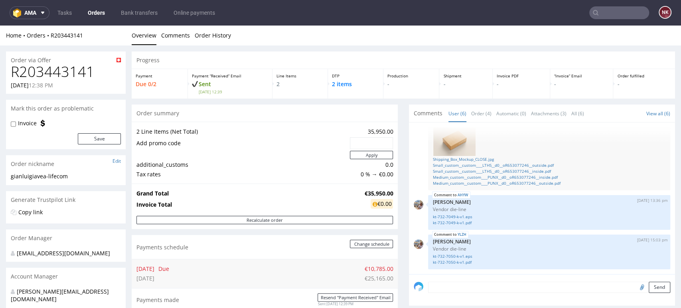
click at [79, 72] on h1 "R203443141" at bounding box center [66, 72] width 110 height 16
copy h1 "R203443141"
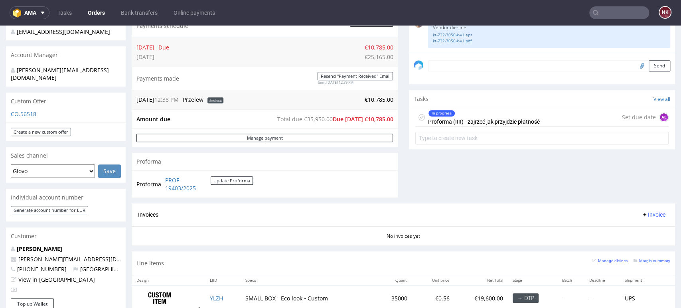
click at [480, 120] on div "In progress Proforma (!!!!) - zajrzeć jak przyjdzie płatność" at bounding box center [484, 117] width 112 height 18
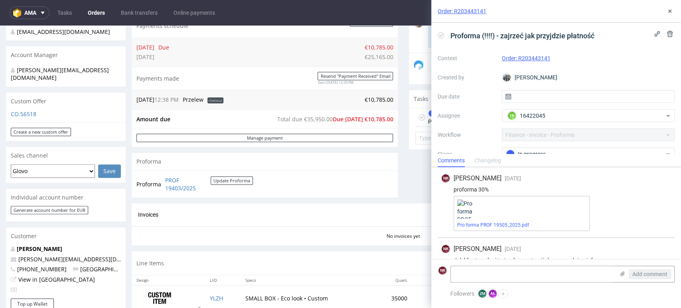
scroll to position [13, 0]
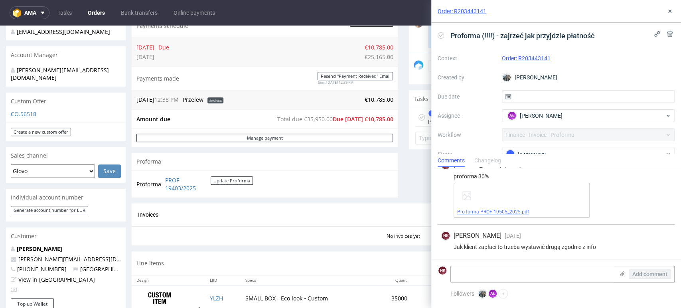
click at [517, 213] on link "Pro forma PROF 19505_2025.pdf" at bounding box center [493, 212] width 72 height 6
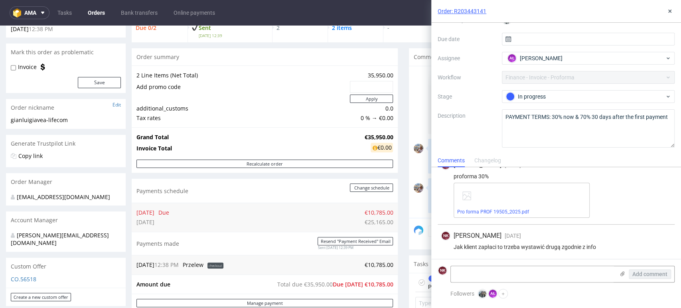
scroll to position [0, 0]
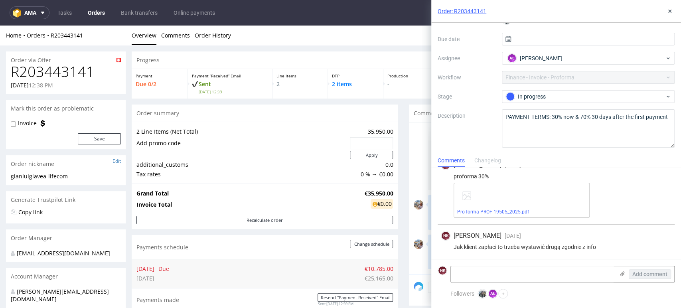
click at [63, 68] on h1 "R203443141" at bounding box center [66, 72] width 110 height 16
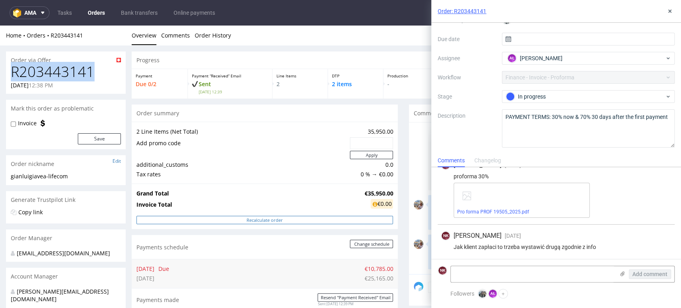
copy h1 "R203443141"
click at [644, 240] on div "NK Natalia Kaczorowska 5 days ago 12th Sep 2025, 13:22 Jak klient zapłaci to tr…" at bounding box center [556, 242] width 237 height 35
click at [587, 273] on textarea at bounding box center [533, 274] width 164 height 16
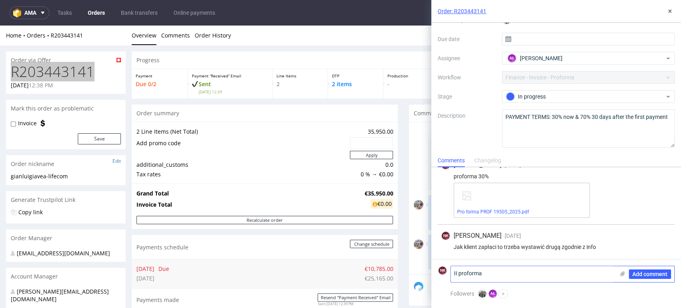
type textarea "II proforma"
click at [622, 275] on use at bounding box center [623, 273] width 4 height 5
click at [0, 0] on input "file" at bounding box center [0, 0] width 0 height 0
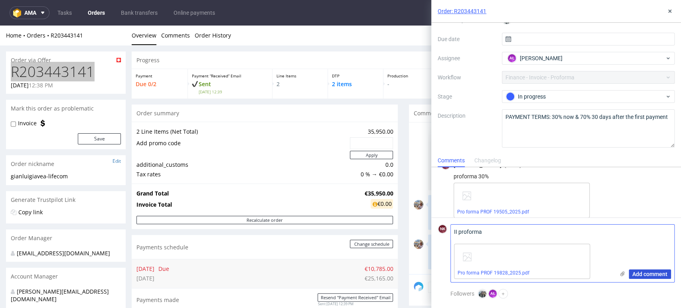
click at [646, 272] on span "Add comment" at bounding box center [649, 274] width 35 height 6
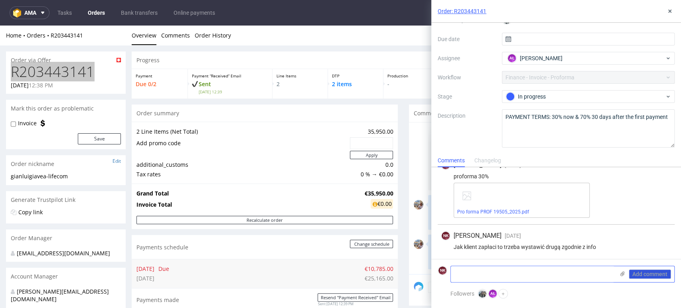
scroll to position [84, 0]
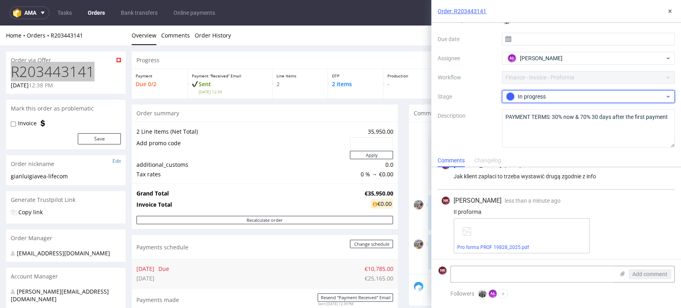
click at [595, 95] on div "In progress" at bounding box center [585, 96] width 159 height 9
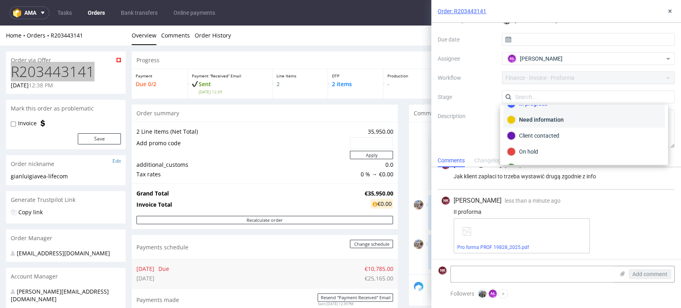
scroll to position [57, 0]
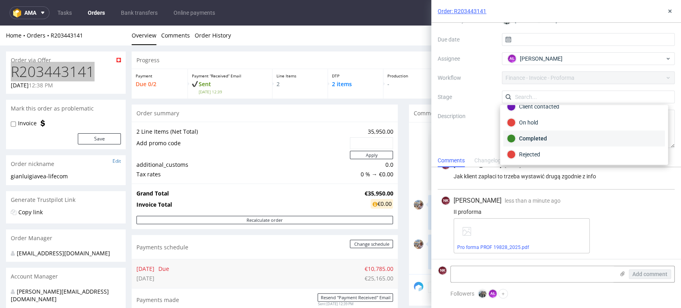
click at [546, 139] on div "Completed" at bounding box center [584, 138] width 154 height 9
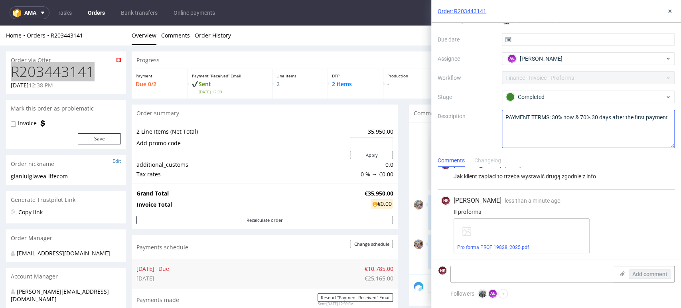
scroll to position [0, 0]
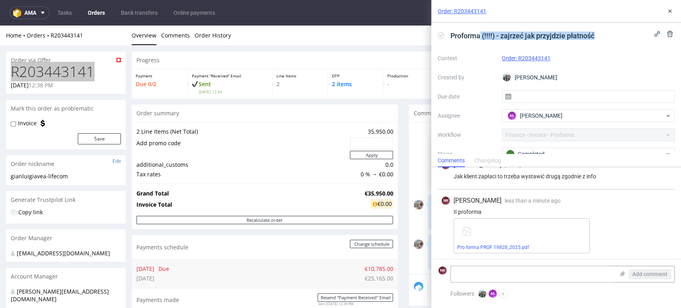
drag, startPoint x: 480, startPoint y: 37, endPoint x: 603, endPoint y: 36, distance: 123.3
click at [603, 36] on div "Proforma (!!!!) - zajrzeć jak przyjdzie płatność" at bounding box center [556, 35] width 237 height 13
click at [675, 10] on div "Order: R203443141" at bounding box center [556, 11] width 250 height 23
click at [671, 11] on icon at bounding box center [670, 11] width 6 height 6
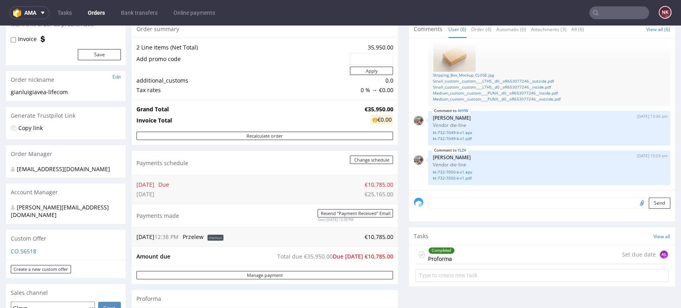
scroll to position [221, 0]
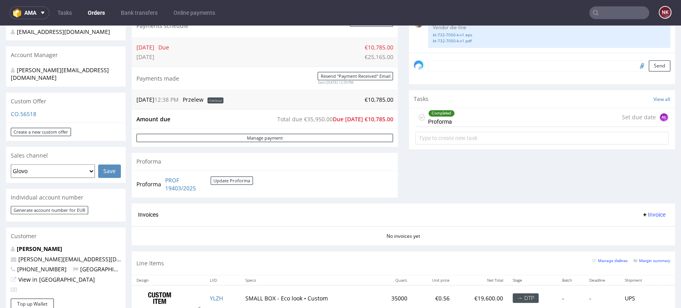
click at [480, 195] on div "Comments User (6) Order (4) Automatic (0) Attachments (3) All (6) View all (6) …" at bounding box center [542, 43] width 266 height 320
click at [424, 182] on div "Comments User (6) Order (4) Automatic (0) Attachments (3) All (6) View all (6) …" at bounding box center [542, 43] width 266 height 320
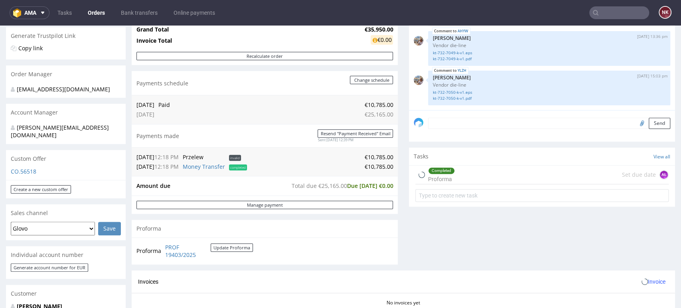
scroll to position [177, 0]
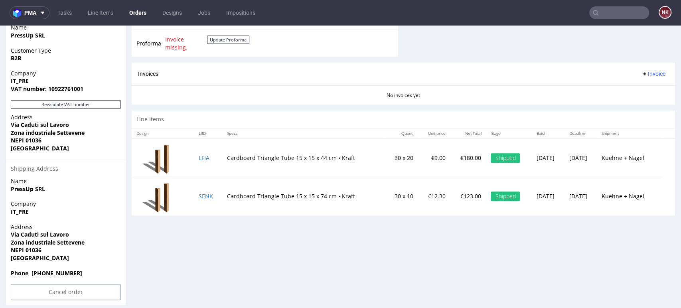
scroll to position [310, 0]
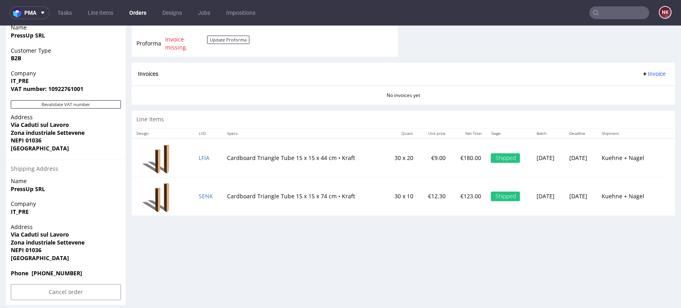
scroll to position [354, 0]
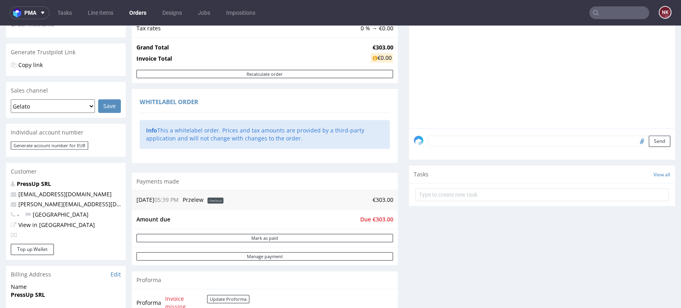
scroll to position [0, 0]
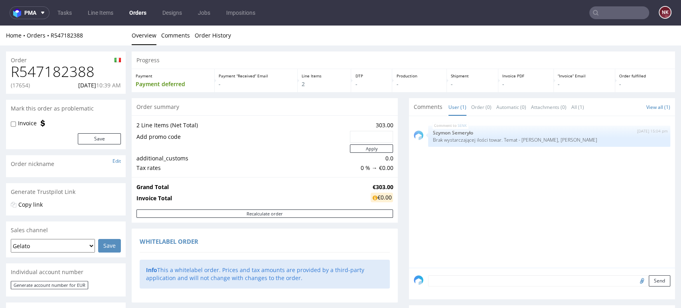
click at [79, 67] on h1 "R547182388" at bounding box center [66, 72] width 110 height 16
copy h1 "R547182388"
click at [641, 41] on div "Home Orders R547182388 Overview Comments Order History" at bounding box center [340, 36] width 681 height 20
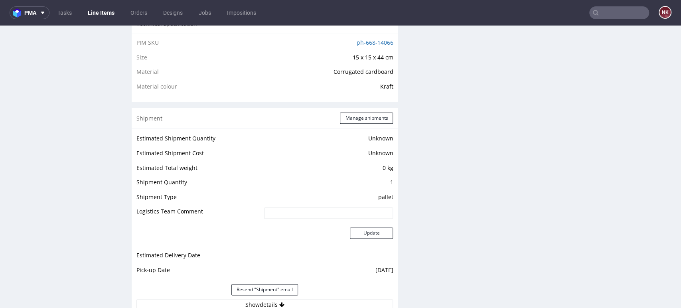
scroll to position [665, 0]
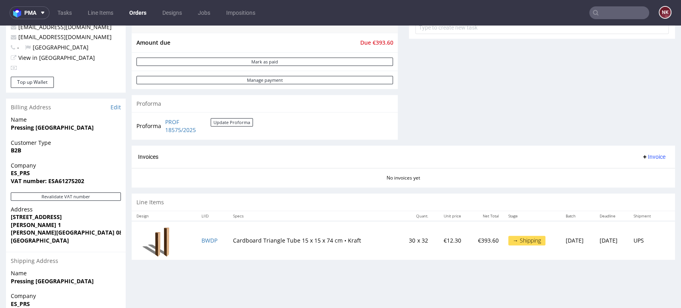
scroll to position [310, 0]
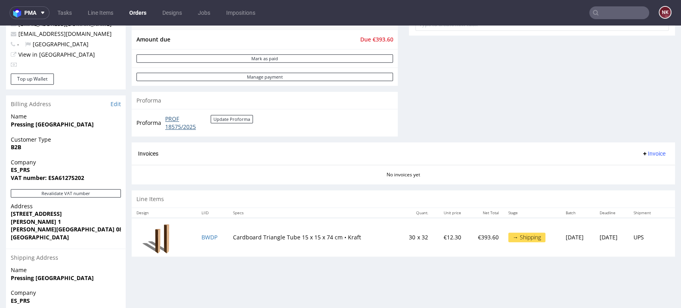
click at [182, 127] on link "PROF 18575/2025" at bounding box center [187, 123] width 45 height 16
drag, startPoint x: 649, startPoint y: 98, endPoint x: 645, endPoint y: 89, distance: 10.2
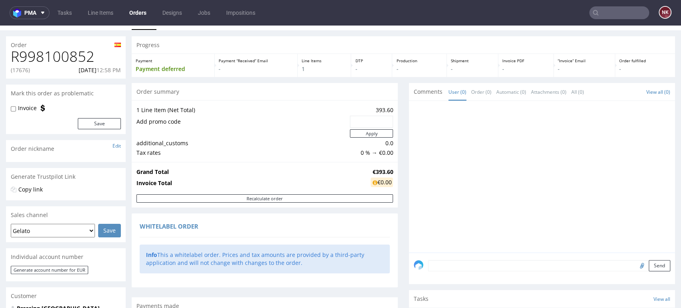
scroll to position [0, 0]
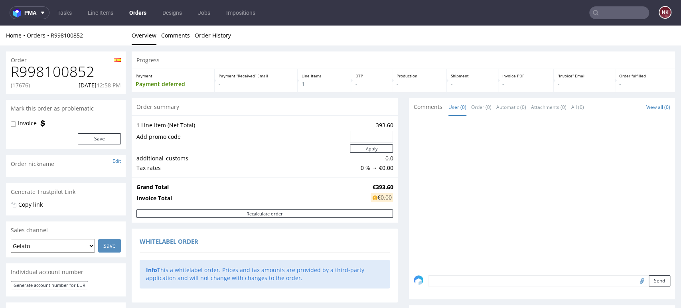
click at [58, 71] on h1 "R998100852" at bounding box center [66, 72] width 110 height 16
copy h1 "R998100852"
click at [656, 162] on div at bounding box center [544, 194] width 261 height 147
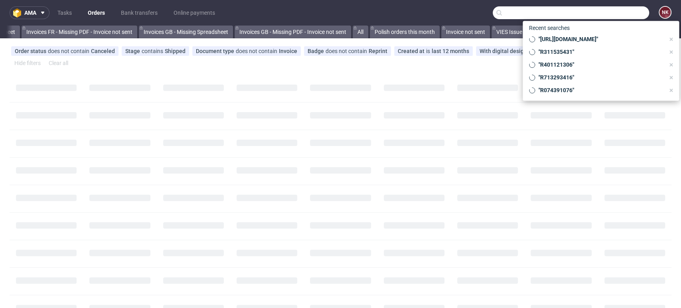
click at [613, 9] on input "text" at bounding box center [571, 12] width 156 height 13
paste input "FV 414/8/2025"
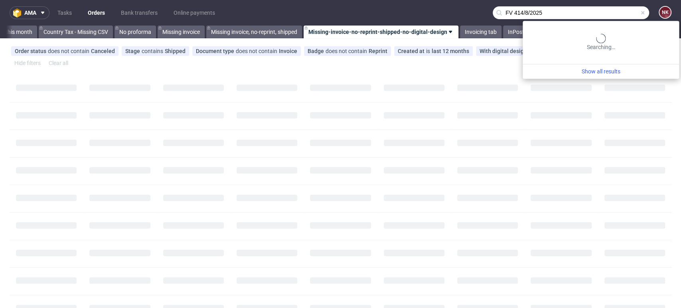
scroll to position [0, 1099]
type input "FV 414/8/2025"
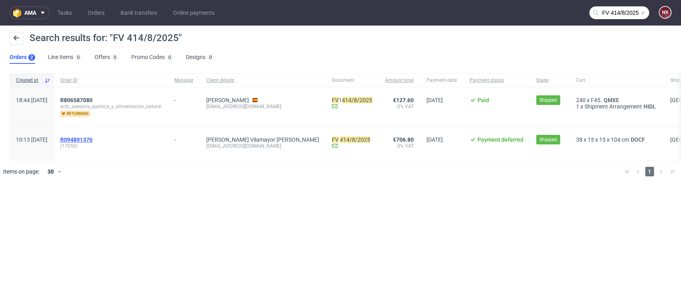
click at [93, 138] on span "R094891376" at bounding box center [76, 139] width 32 height 6
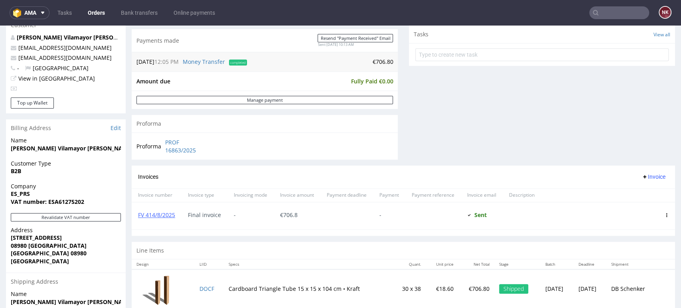
scroll to position [221, 0]
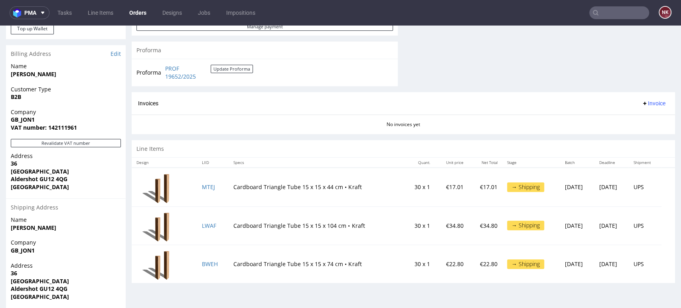
scroll to position [310, 0]
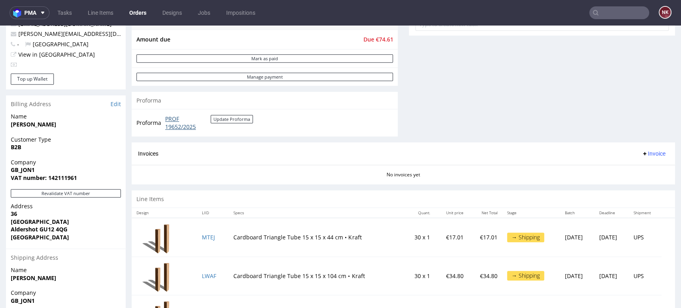
click at [168, 123] on link "PROF 19652/2025" at bounding box center [187, 123] width 45 height 16
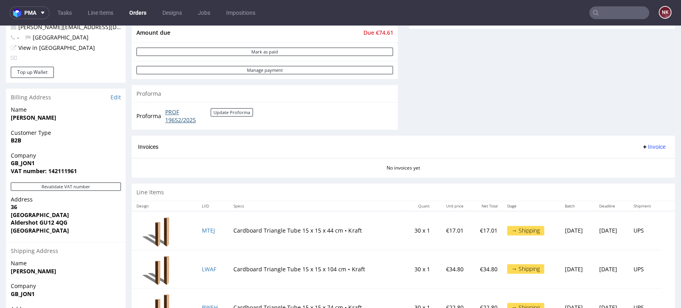
scroll to position [399, 0]
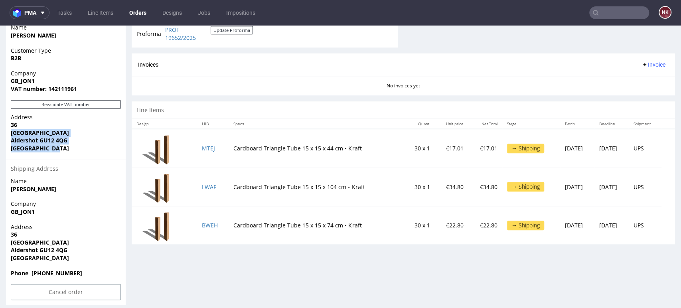
drag, startPoint x: 59, startPoint y: 154, endPoint x: 8, endPoint y: 131, distance: 56.5
click at [8, 131] on div "Address 36 North Lane Aldershot GU12 4QG United Kingdom" at bounding box center [66, 136] width 120 height 46
copy p "North Lane Aldershot GU12 4QG United Kingdom"
drag, startPoint x: 252, startPoint y: 92, endPoint x: 247, endPoint y: 97, distance: 7.3
click at [252, 92] on section "Invoices Invoice No invoices yet" at bounding box center [404, 74] width 544 height 42
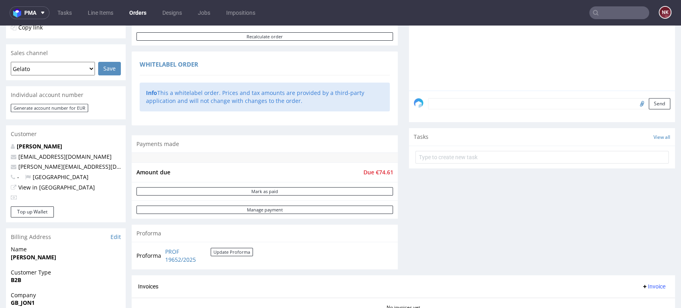
scroll to position [0, 0]
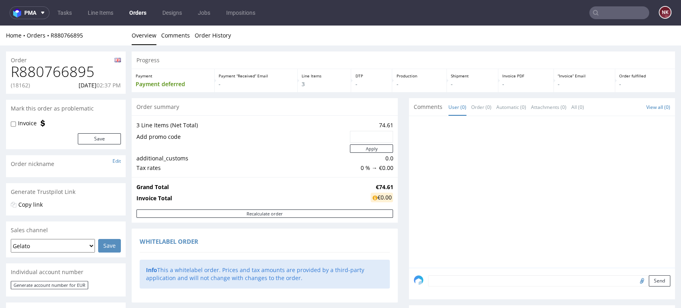
click at [77, 71] on h1 "R880766895" at bounding box center [66, 72] width 110 height 16
copy h1 "R880766895"
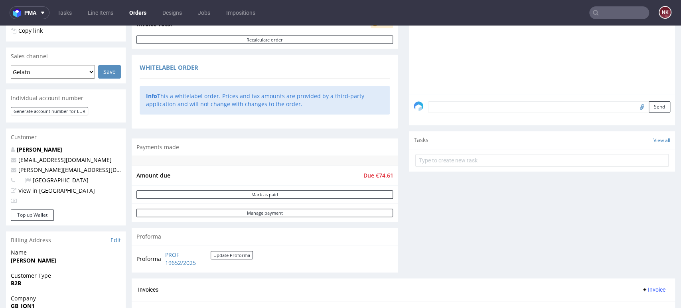
scroll to position [177, 0]
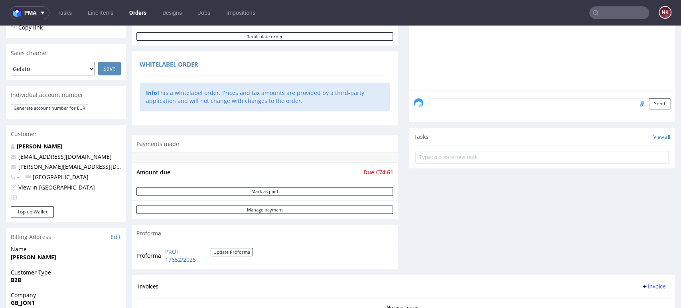
drag, startPoint x: 656, startPoint y: 196, endPoint x: 652, endPoint y: 169, distance: 27.5
click at [656, 196] on div "Comments User (0) Order (0) Automatic (0) Attachments (0) All (0) View all (0) …" at bounding box center [542, 98] width 266 height 354
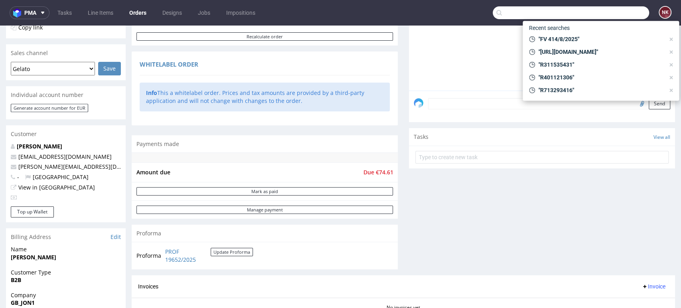
click at [615, 13] on input "text" at bounding box center [571, 12] width 156 height 13
paste input "R091424784"
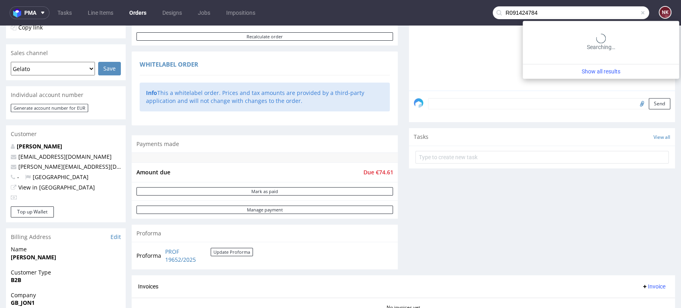
type input "R091424784"
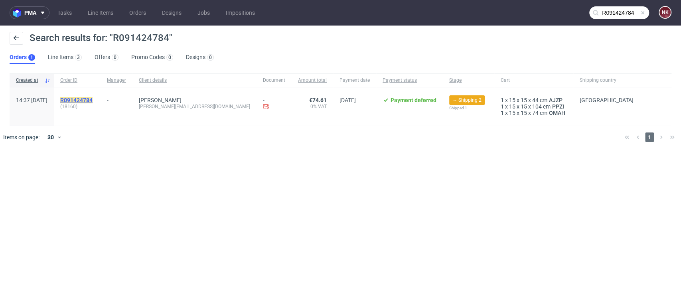
click at [93, 97] on mark "R091424784" at bounding box center [76, 100] width 32 height 6
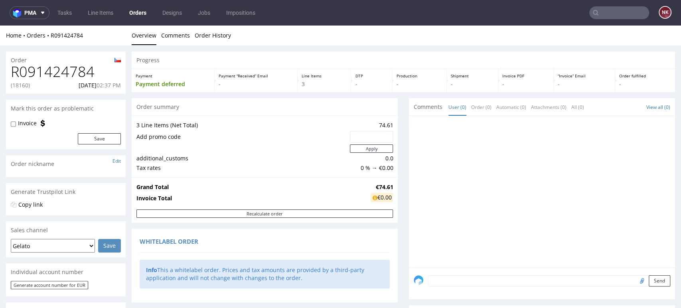
click at [75, 59] on div "Order" at bounding box center [66, 57] width 120 height 13
click at [75, 69] on h1 "R091424784" at bounding box center [66, 72] width 110 height 16
copy h1 "R091424784"
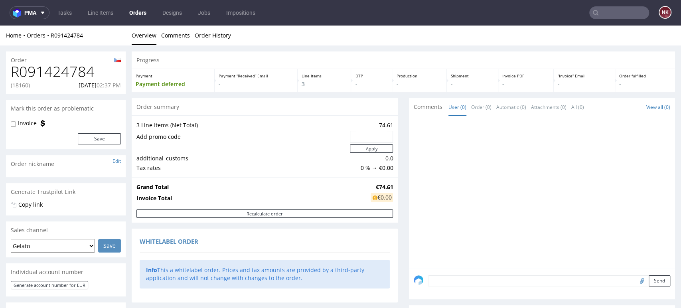
click at [601, 10] on input "text" at bounding box center [619, 12] width 60 height 13
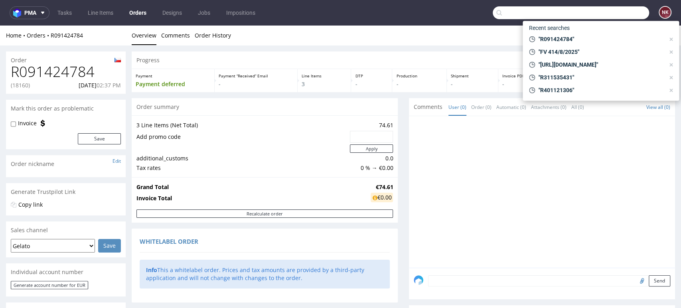
paste input "R880766895"
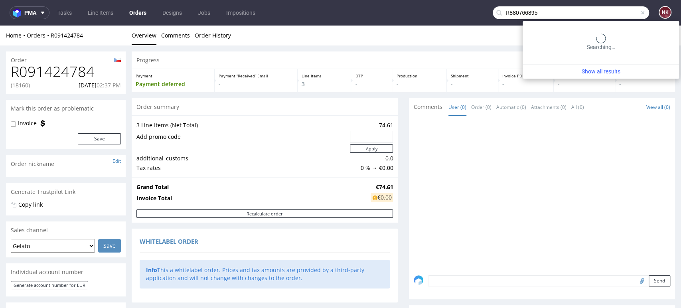
type input "R880766895"
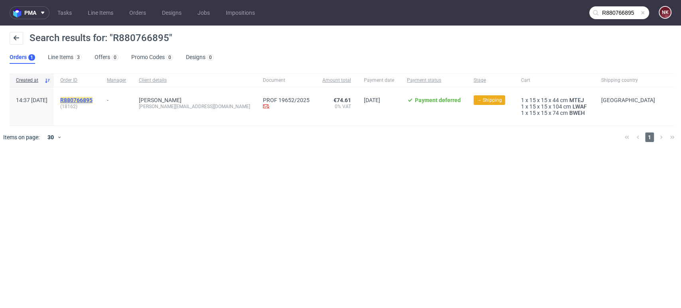
click at [93, 100] on mark "R880766895" at bounding box center [76, 100] width 32 height 6
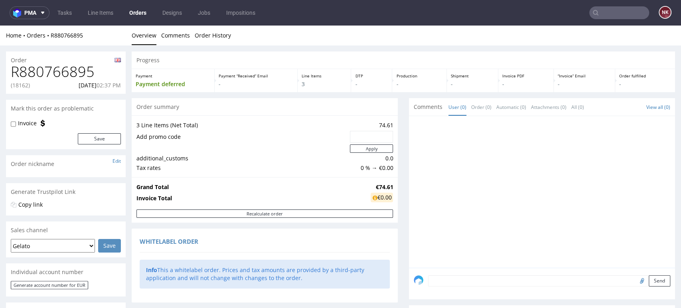
click at [66, 73] on h1 "R880766895" at bounding box center [66, 72] width 110 height 16
copy h1 "R880766895"
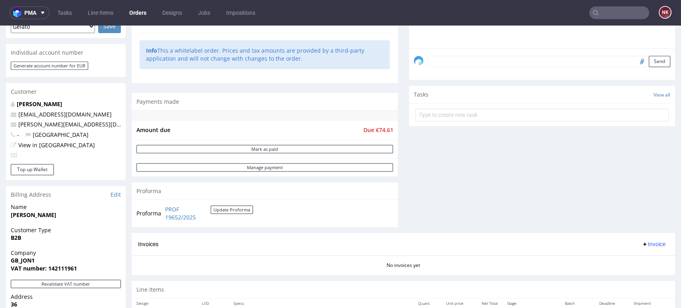
scroll to position [266, 0]
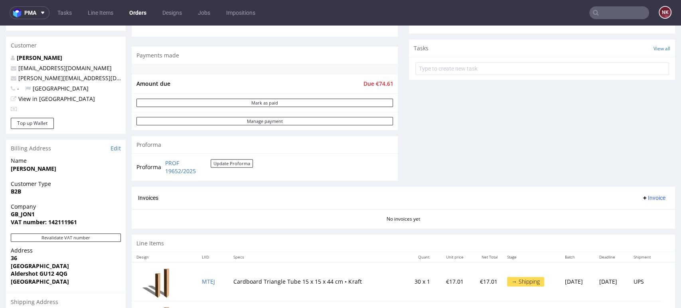
click at [659, 136] on div "Comments User (0) Order (0) Automatic (0) Attachments (0) All (0) View all (0) …" at bounding box center [542, 9] width 266 height 354
click at [618, 14] on input "text" at bounding box center [619, 12] width 60 height 13
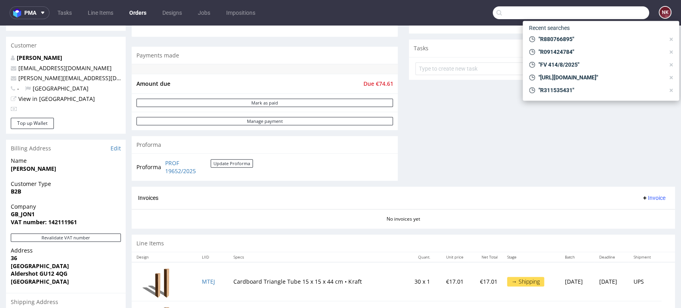
paste input "R633736468"
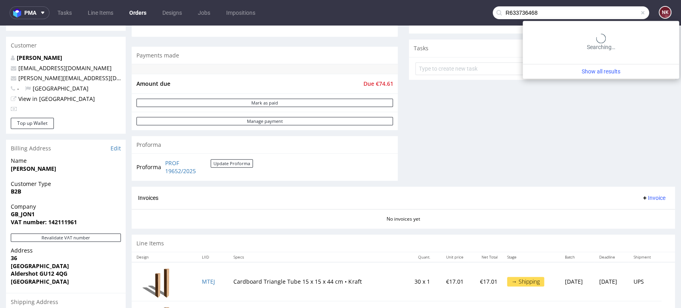
type input "R633736468"
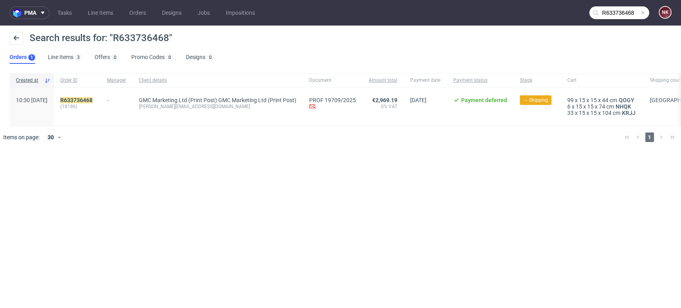
click at [101, 95] on div "R633736468 (18186)" at bounding box center [77, 106] width 47 height 38
click at [101, 96] on div "R633736468 (18186)" at bounding box center [77, 106] width 47 height 38
click at [93, 101] on mark "R633736468" at bounding box center [76, 100] width 32 height 6
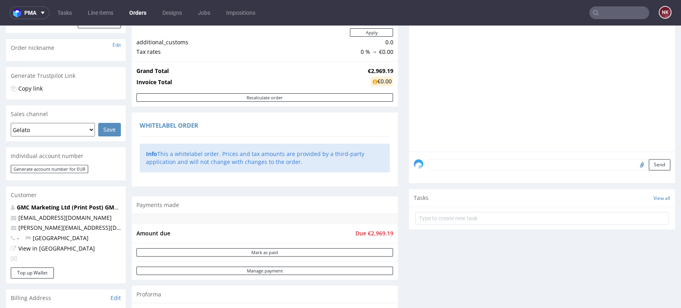
scroll to position [221, 0]
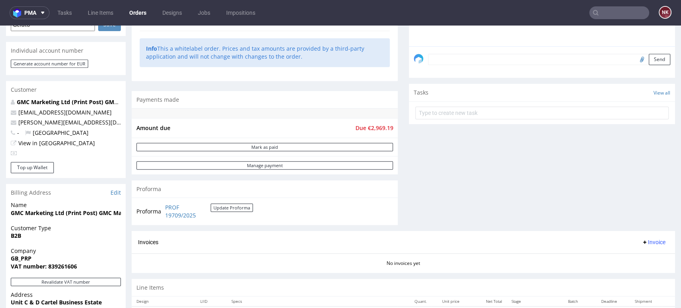
click at [51, 213] on strong "GMC Marketing Ltd (Print Post) GMC Marketing Ltd (Print Post)" at bounding box center [98, 213] width 175 height 8
drag, startPoint x: 53, startPoint y: 213, endPoint x: 10, endPoint y: 213, distance: 42.7
click at [10, 213] on div "Name GMC Marketing Ltd (Print Post) GMC Marketing Ltd (Print Post)" at bounding box center [66, 212] width 120 height 23
copy strong "GMC Marketing"
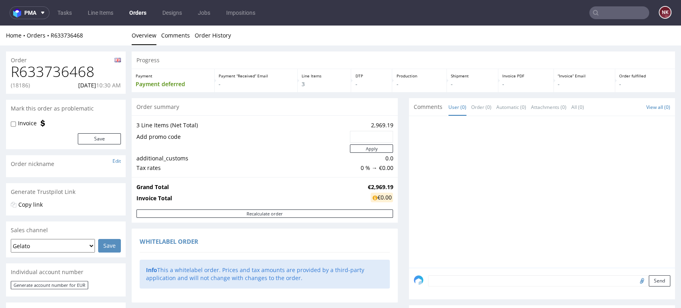
click at [76, 79] on h1 "R633736468" at bounding box center [66, 72] width 110 height 16
copy h1 "R633736468"
drag, startPoint x: 647, startPoint y: 251, endPoint x: 644, endPoint y: 247, distance: 4.7
click at [647, 251] on div at bounding box center [544, 194] width 261 height 147
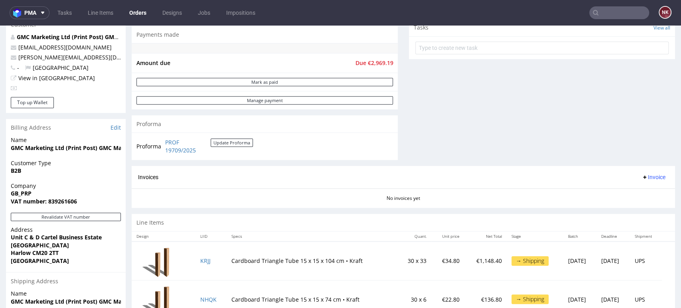
scroll to position [354, 0]
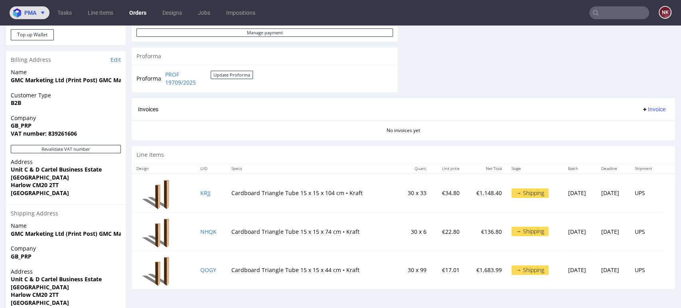
click at [38, 14] on span at bounding box center [41, 13] width 10 height 6
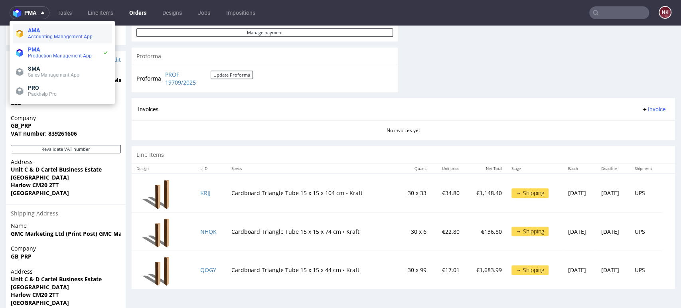
click at [44, 32] on span "AMA" at bounding box center [68, 30] width 81 height 6
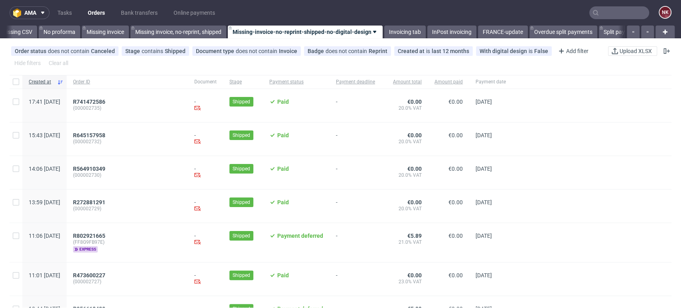
scroll to position [0, 1130]
click at [633, 220] on div at bounding box center [591, 206] width 159 height 33
click at [134, 7] on link "Bank transfers" at bounding box center [139, 12] width 46 height 13
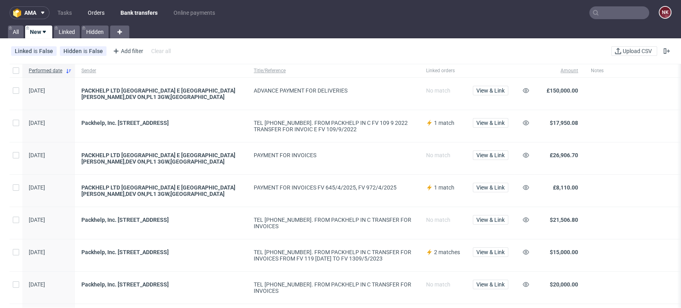
click at [101, 12] on link "Orders" at bounding box center [96, 12] width 26 height 13
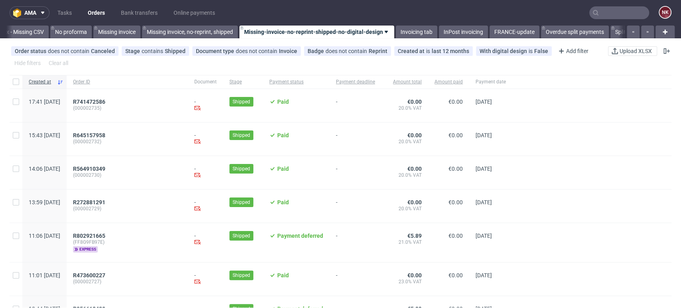
scroll to position [0, 1130]
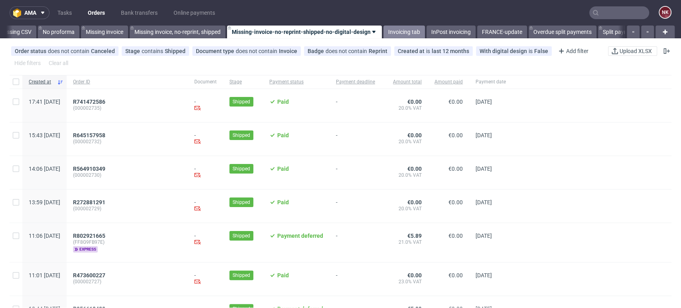
click at [405, 30] on link "Invoicing tab" at bounding box center [404, 32] width 42 height 13
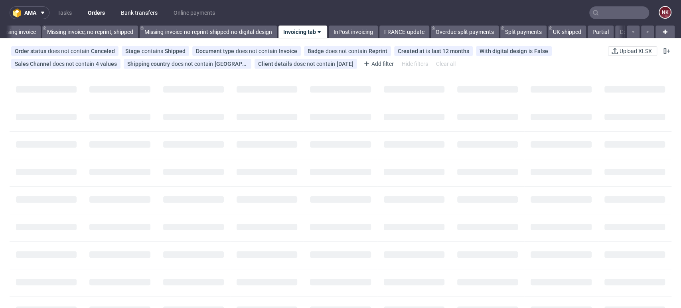
scroll to position [0, 1218]
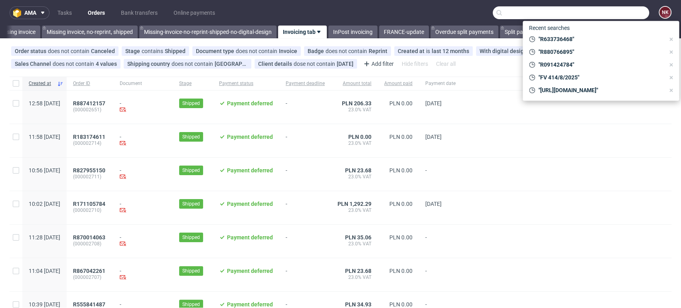
click at [622, 16] on input "text" at bounding box center [571, 12] width 156 height 13
paste input "R760500649"
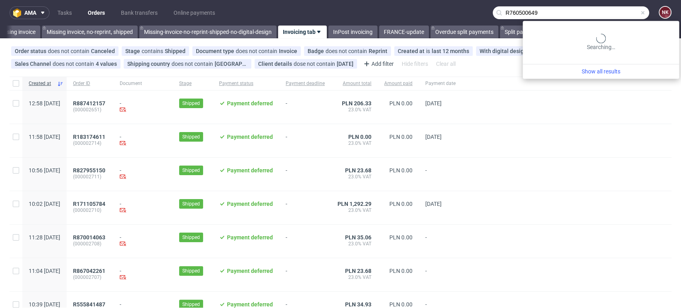
type input "R760500649"
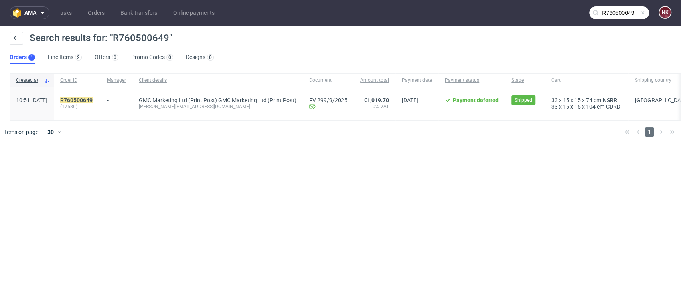
click at [101, 95] on div "R760500649 (17586)" at bounding box center [77, 103] width 47 height 33
click at [93, 99] on mark "R760500649" at bounding box center [76, 100] width 32 height 6
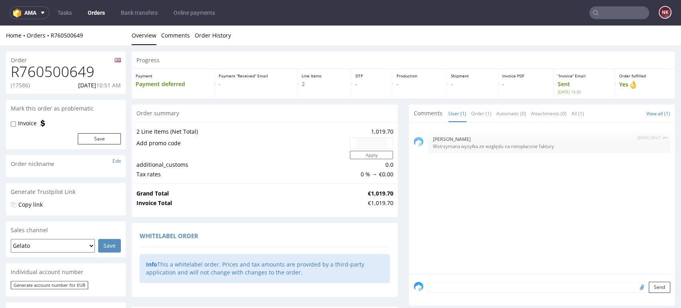
scroll to position [221, 0]
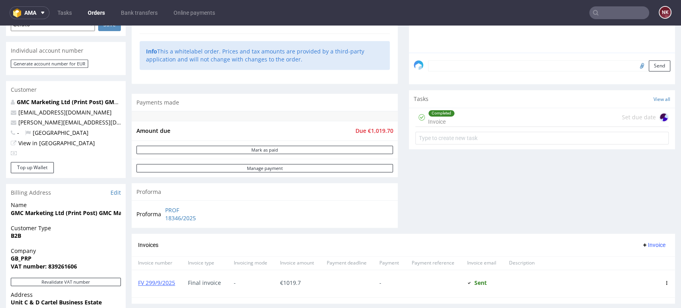
click at [621, 11] on input "text" at bounding box center [619, 12] width 60 height 13
paste input "R376525490"
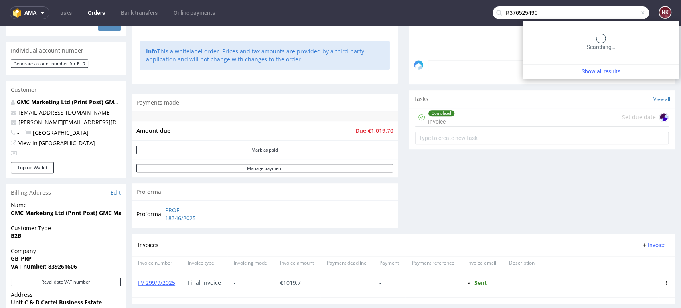
type input "R376525490"
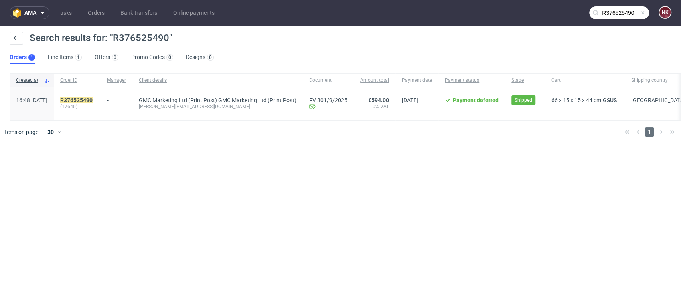
click at [638, 237] on div "ama Tasks Orders Bank transfers Online payments R376525490 NK Search results fo…" at bounding box center [340, 154] width 681 height 308
click at [128, 12] on link "Bank transfers" at bounding box center [139, 12] width 46 height 13
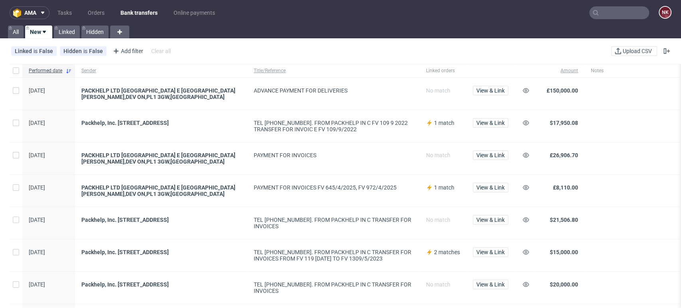
click at [626, 17] on input "text" at bounding box center [619, 12] width 60 height 13
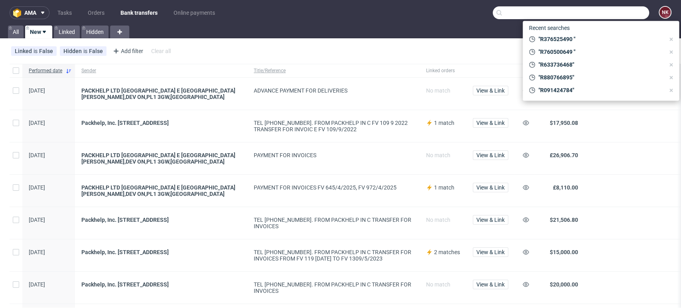
paste input "FV 414/8/2025"
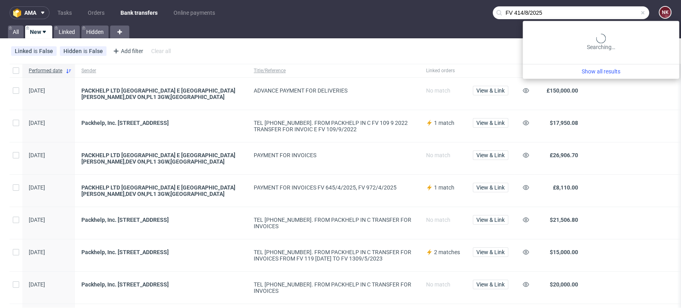
type input "FV 414/8/2025"
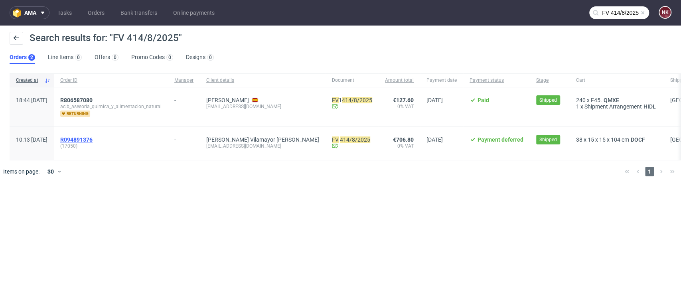
click at [93, 138] on span "R094891376" at bounding box center [76, 139] width 32 height 6
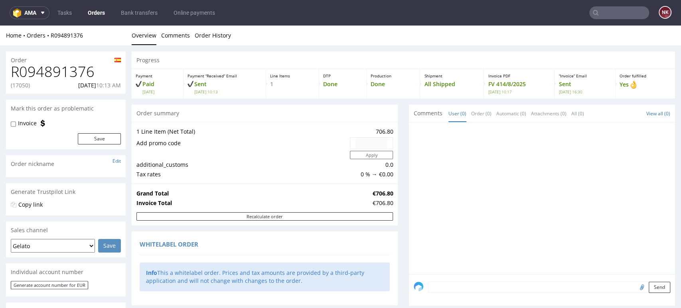
click at [71, 73] on h1 "R094891376" at bounding box center [66, 72] width 110 height 16
copy h1 "R094891376"
click at [21, 85] on p "(17050)" at bounding box center [20, 85] width 19 height 8
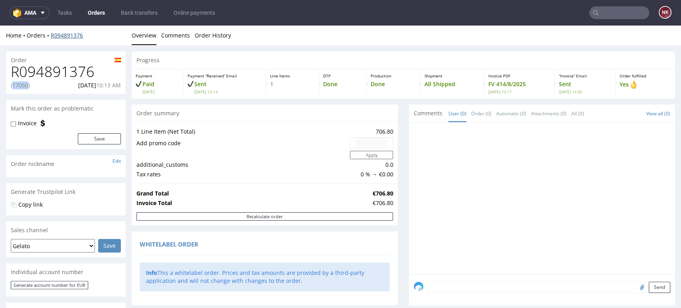
copy p "17050"
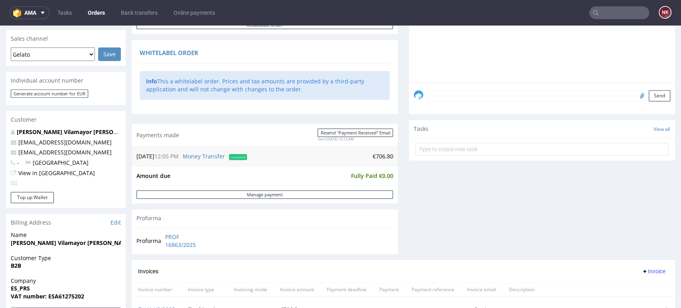
scroll to position [221, 0]
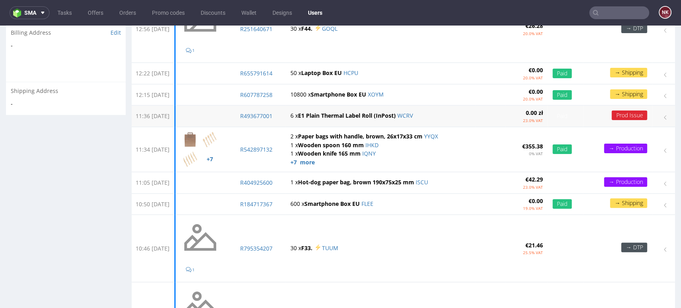
scroll to position [133, 0]
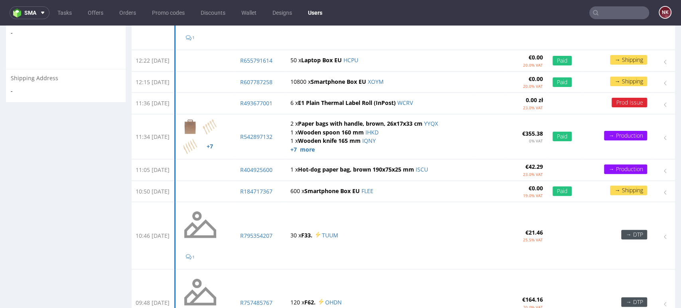
click at [600, 12] on input "text" at bounding box center [619, 12] width 60 height 13
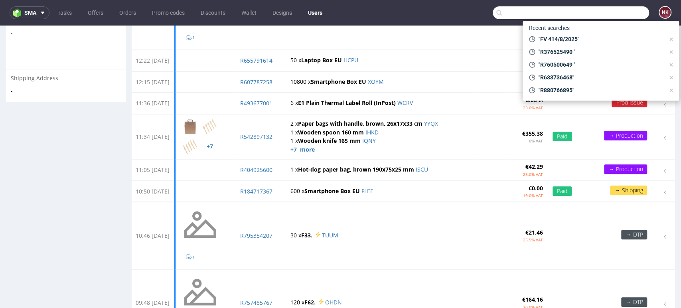
paste input "R998100852"
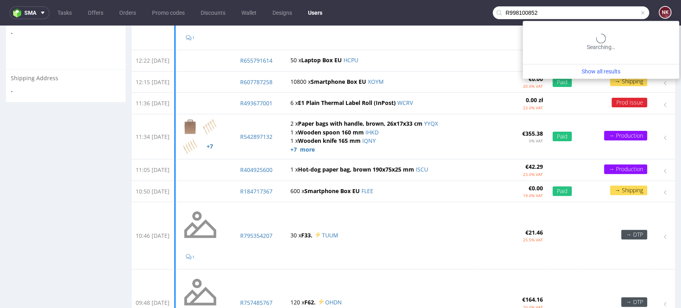
type input "R998100852"
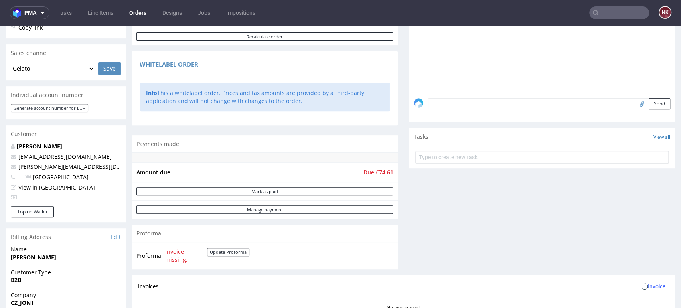
scroll to position [310, 0]
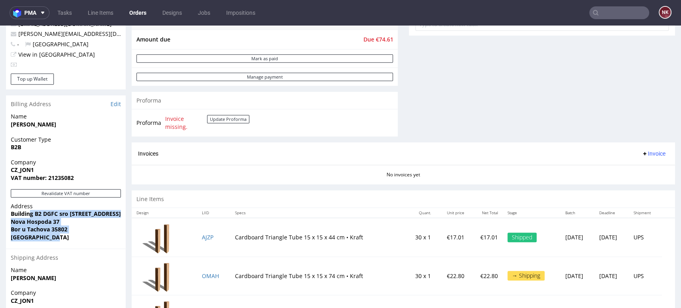
drag, startPoint x: 57, startPoint y: 240, endPoint x: 29, endPoint y: 213, distance: 39.2
click at [29, 213] on p "Address Building B2 DGFC sro [STREET_ADDRESS]" at bounding box center [66, 221] width 110 height 39
click at [68, 223] on span "Nova Hospoda 37" at bounding box center [66, 222] width 110 height 8
drag, startPoint x: 55, startPoint y: 239, endPoint x: 6, endPoint y: 171, distance: 83.3
click at [6, 171] on section "Billing Address Edit Name [PERSON_NAME] Customer Type B2B Company CZ_JON1 VAT n…" at bounding box center [66, 244] width 120 height 298
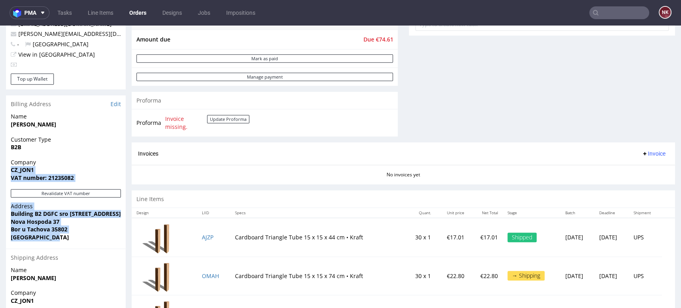
copy section "CZ_JON1 VAT number: 21235082 Revalidate VAT number Address Building B2 DGFC sro…"
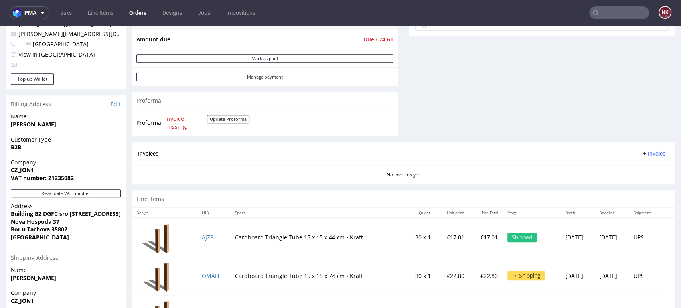
click at [667, 85] on div "Order R091424784 [PHONE_NUMBER][DATE] 02:37 PM Mark this order as problematic I…" at bounding box center [340, 67] width 681 height 665
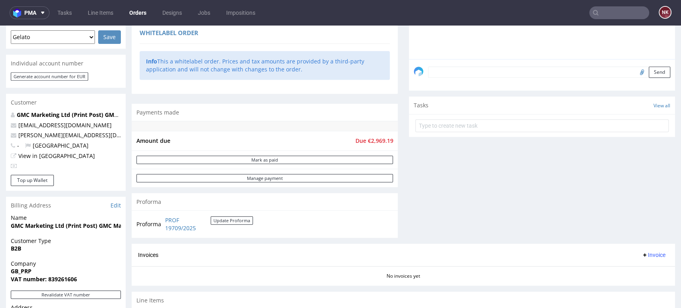
scroll to position [266, 0]
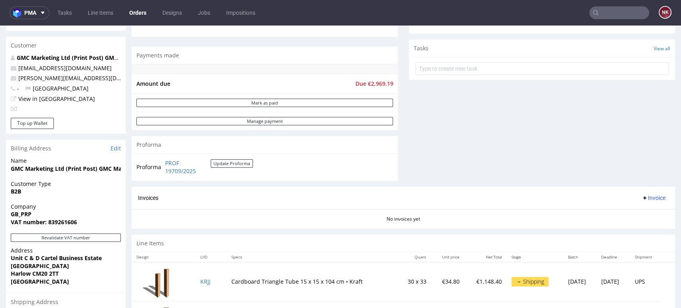
click at [640, 124] on div "Comments User (0) Order (0) Automatic (0) Attachments (0) All (0) View all (0) …" at bounding box center [542, 9] width 266 height 354
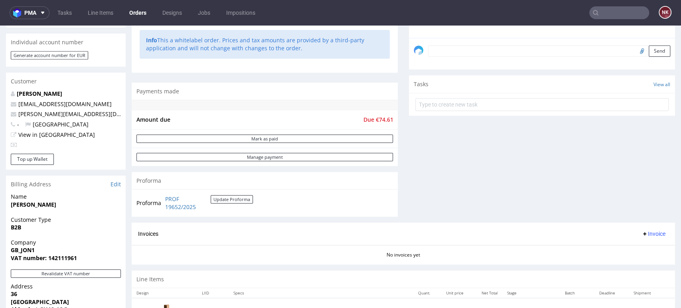
scroll to position [310, 0]
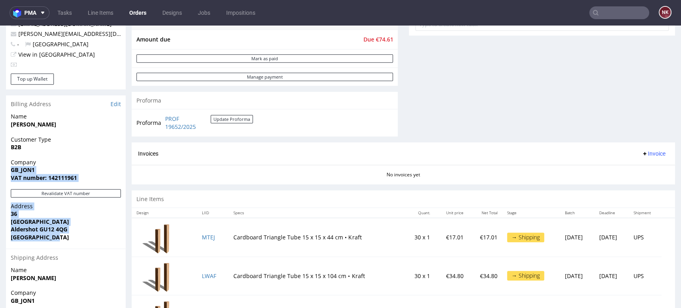
drag, startPoint x: 63, startPoint y: 239, endPoint x: 11, endPoint y: 170, distance: 86.4
click at [11, 170] on section "Billing Address Edit Name Paul Strudwick Customer Type B2B Company GB_JON1 VAT …" at bounding box center [66, 244] width 120 height 298
copy section "GB_JON1 VAT number: 142111961 Revalidate VAT number Address 36 North Lane Alder…"
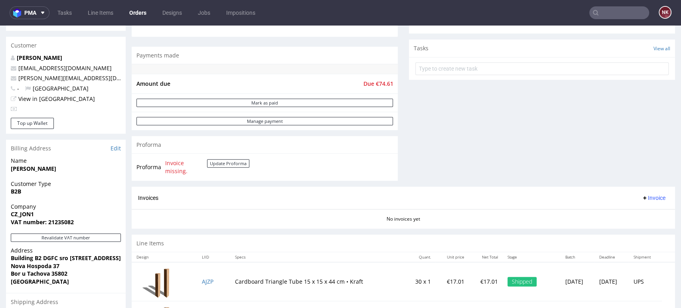
scroll to position [310, 0]
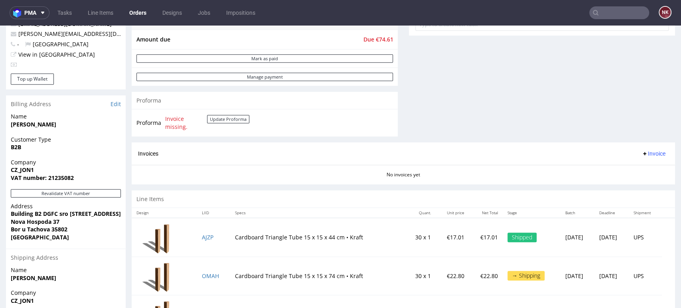
drag, startPoint x: 651, startPoint y: 108, endPoint x: 597, endPoint y: 77, distance: 62.5
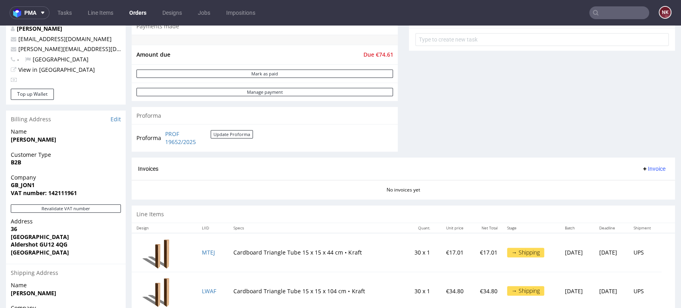
scroll to position [310, 0]
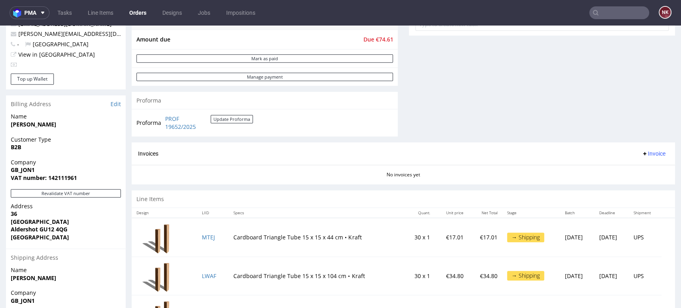
click at [407, 150] on div "Invoices Invoice" at bounding box center [403, 154] width 531 height 10
